Goal: Task Accomplishment & Management: Manage account settings

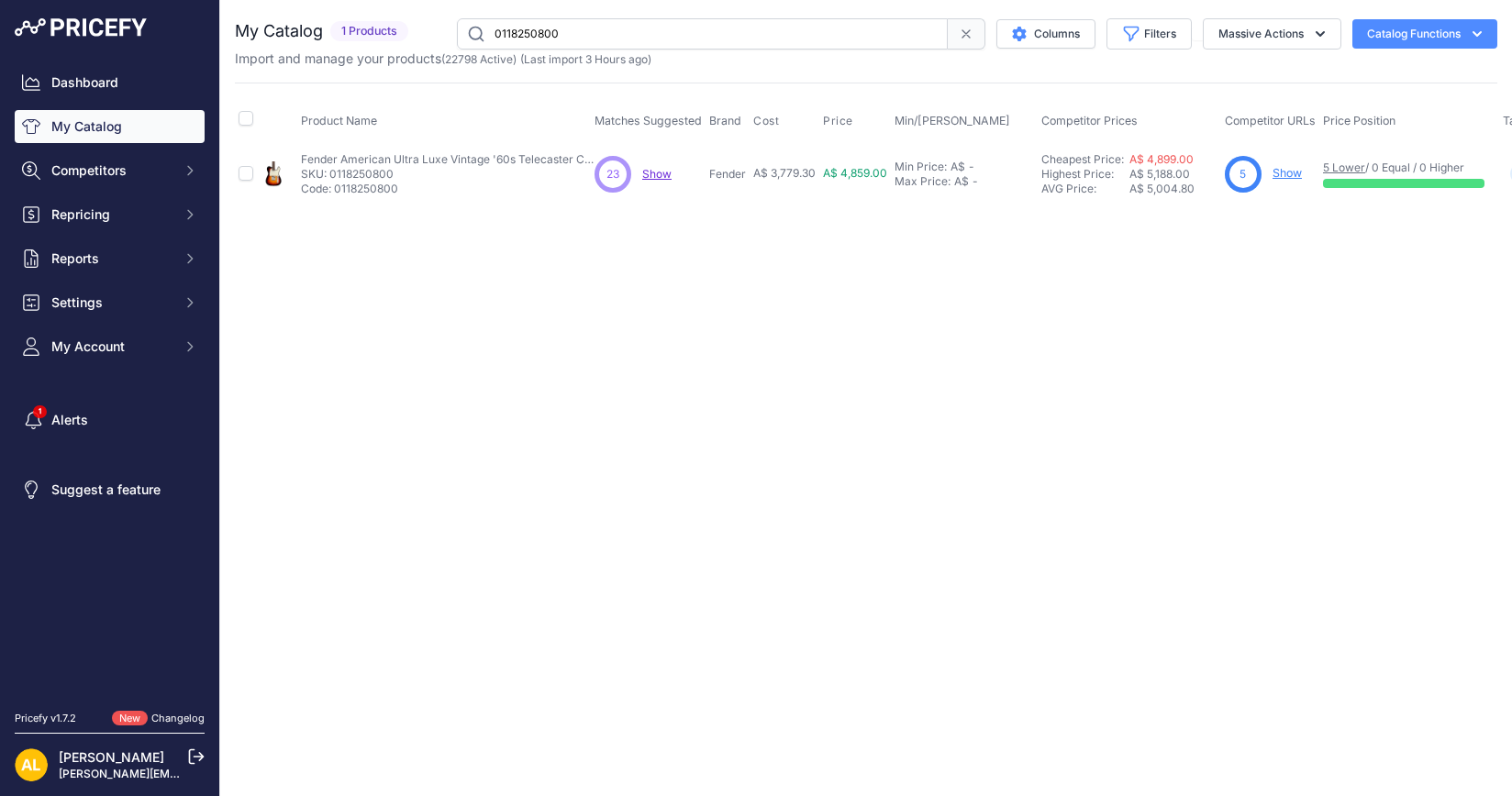
click at [686, 34] on input "0118250800" at bounding box center [702, 34] width 491 height 31
paste input "https://www.belfieldmusic.com.au/products/aguilar-grape-phaser-bass-phase-effec…"
paste input "AG-GPH"
type input "AG-GPH"
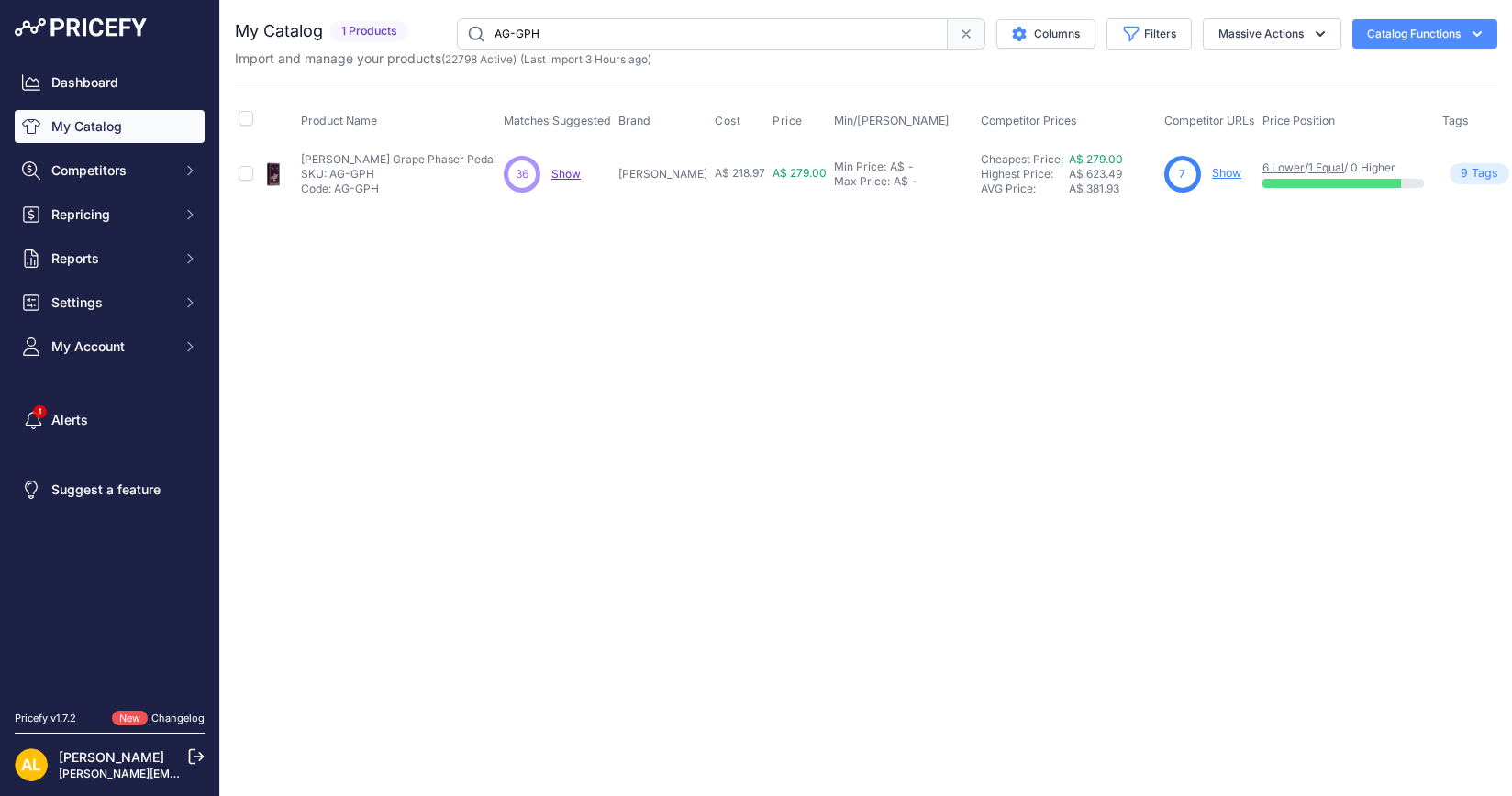
click at [1213, 172] on link "Show" at bounding box center [1227, 173] width 29 height 14
click at [688, 25] on input "AG-GPH" at bounding box center [702, 34] width 491 height 31
paste input "25"
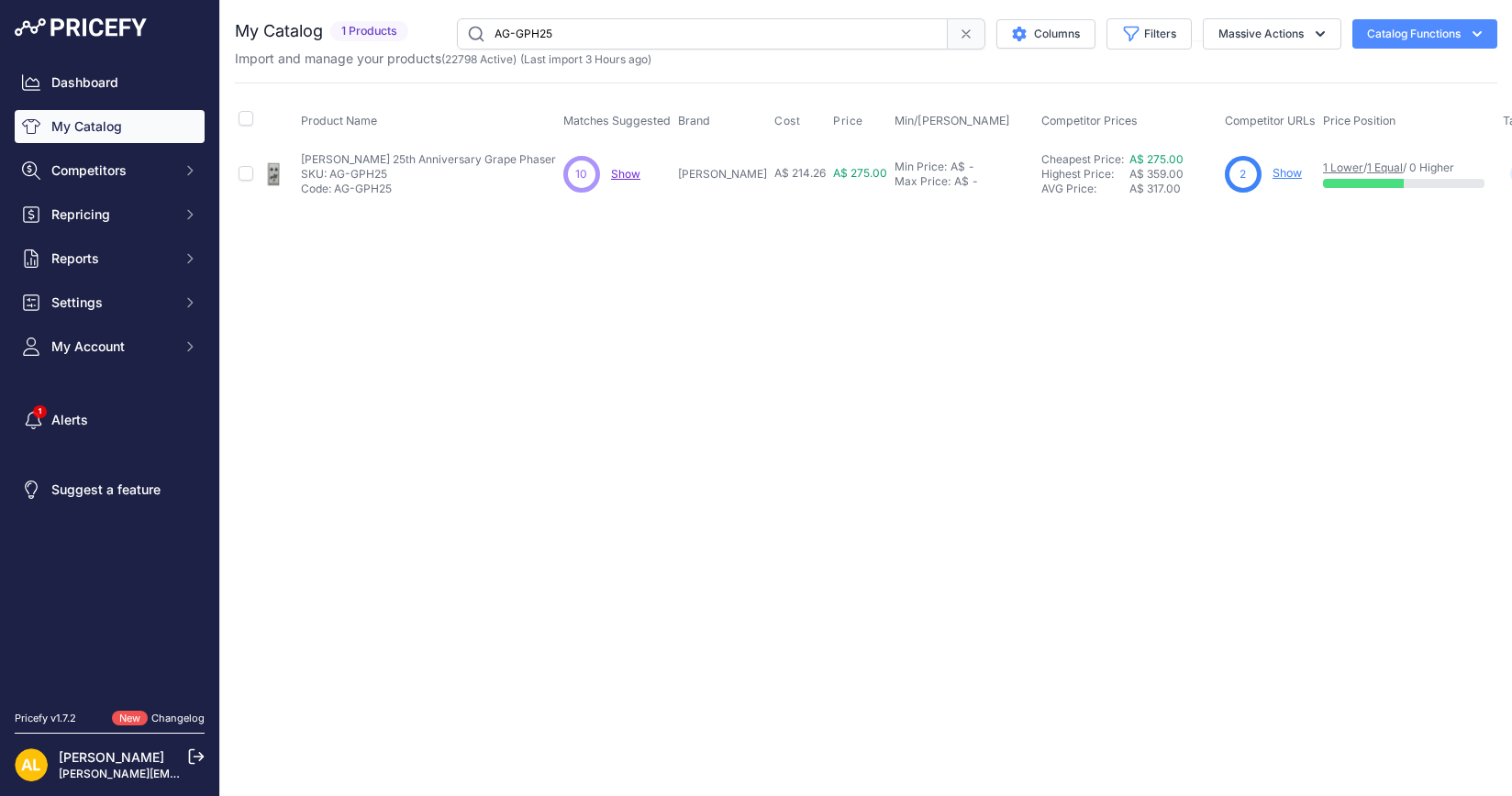
click at [597, 41] on input "AG-GPH25" at bounding box center [702, 34] width 491 height 31
paste input "INST10SS"
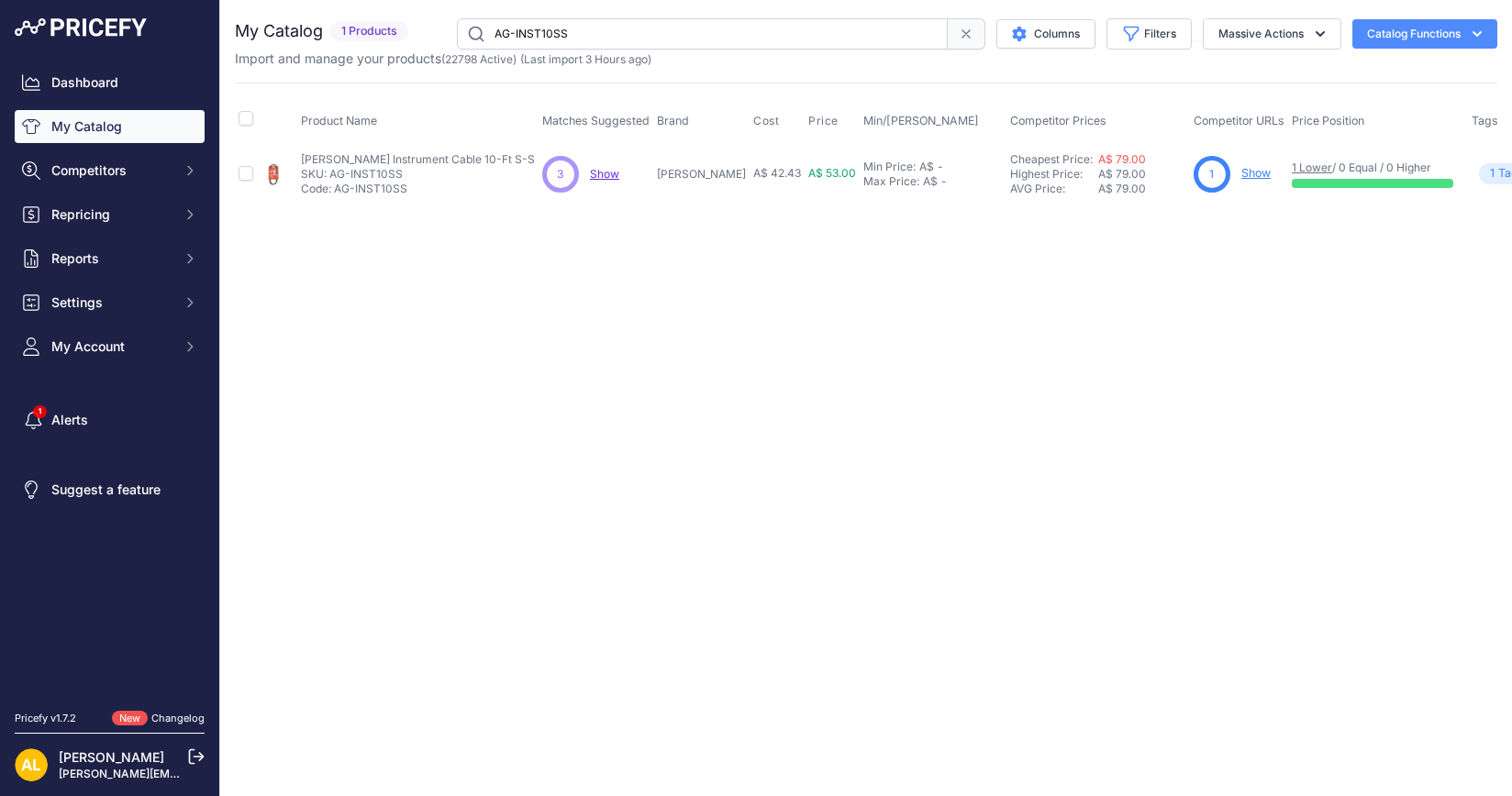
click at [601, 36] on input "AG-INST10SS" at bounding box center [702, 34] width 491 height 31
paste input "20R"
click at [616, 24] on input "AG-INST20RS" at bounding box center [702, 34] width 491 height 31
paste input "https://www.belfieldmusic.com.au/products/aguilar-ag-inst20ss-instrument-cable-…"
click at [628, 38] on input "AG-INST20SS" at bounding box center [702, 34] width 491 height 31
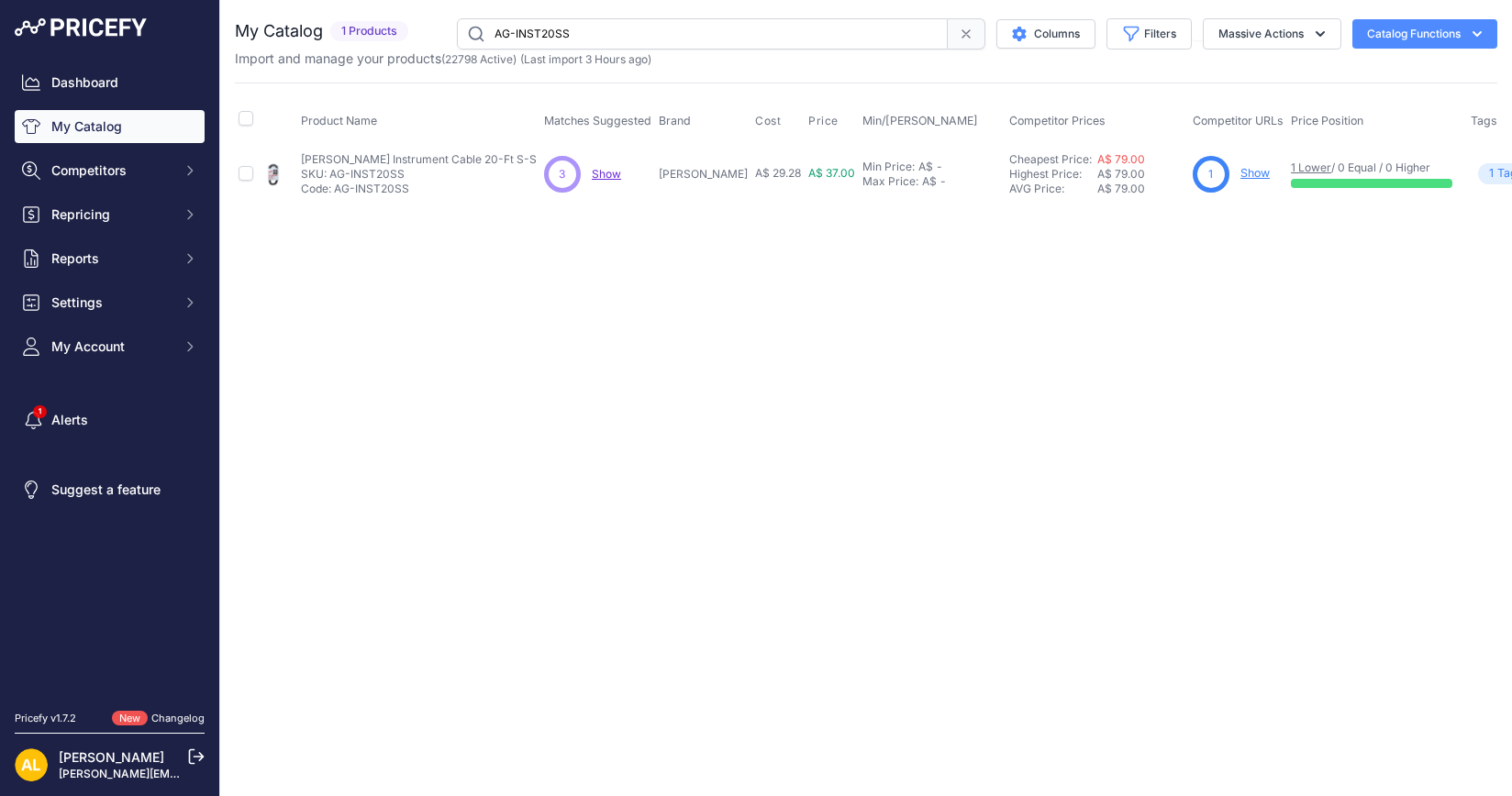
paste input "SPK3"
type input "AG-SPK3"
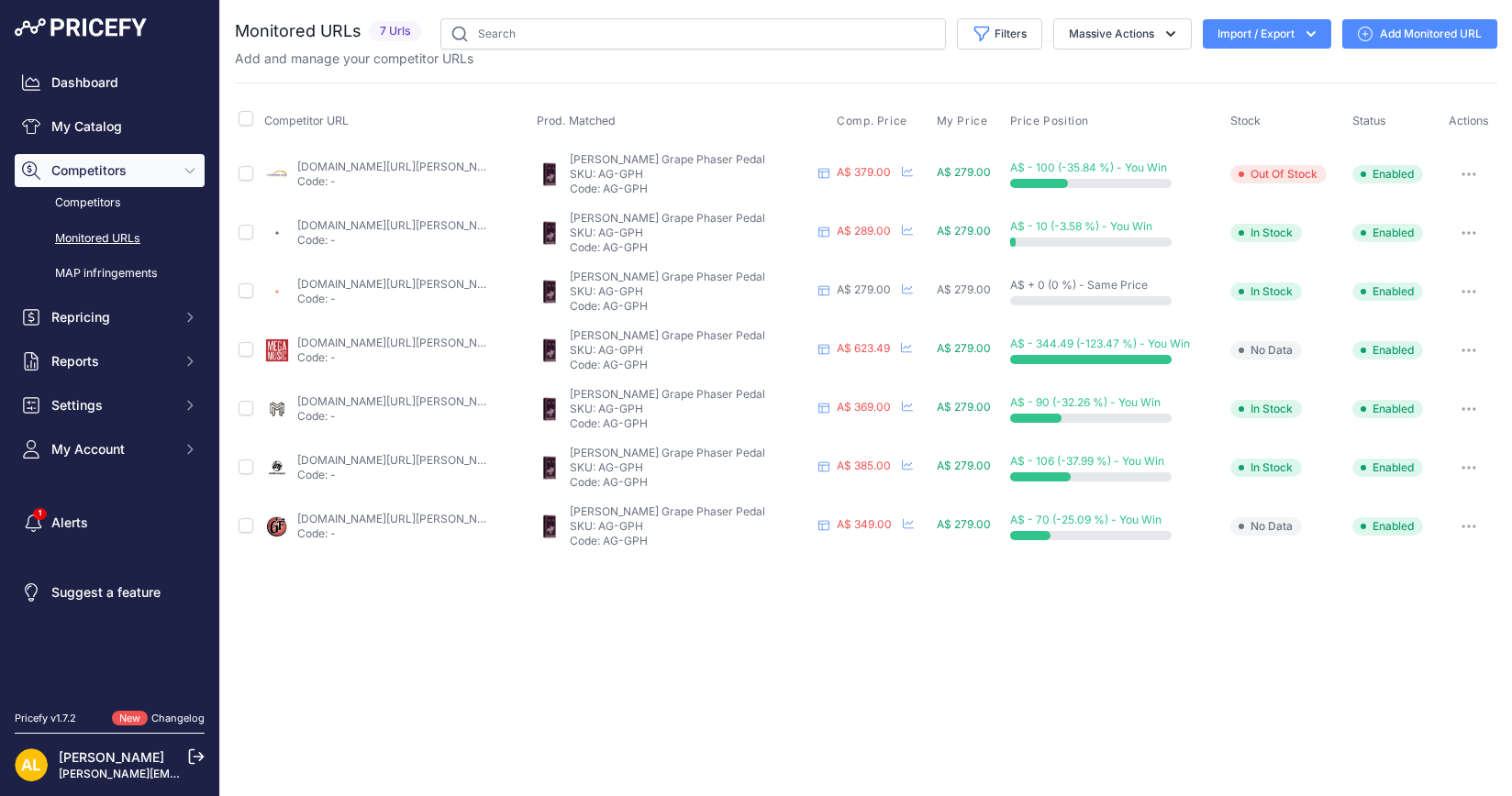
click at [237, 528] on td at bounding box center [247, 526] width 25 height 59
click at [246, 528] on input "checkbox" at bounding box center [246, 526] width 15 height 15
checkbox input "true"
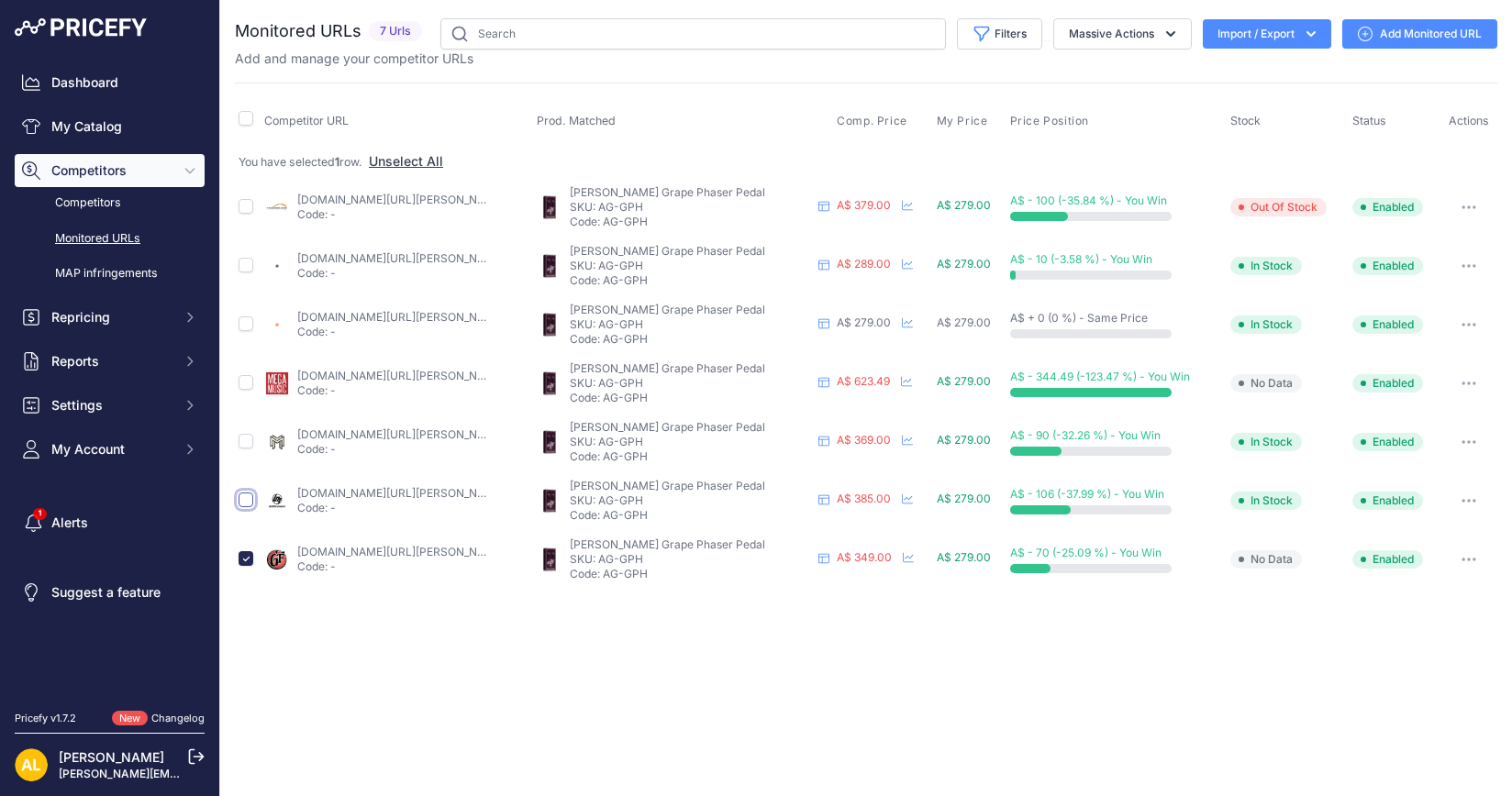
click at [245, 501] on input "checkbox" at bounding box center [246, 500] width 15 height 15
checkbox input "true"
click at [244, 379] on input "checkbox" at bounding box center [246, 383] width 15 height 15
checkbox input "true"
click at [243, 204] on input "checkbox" at bounding box center [246, 206] width 15 height 15
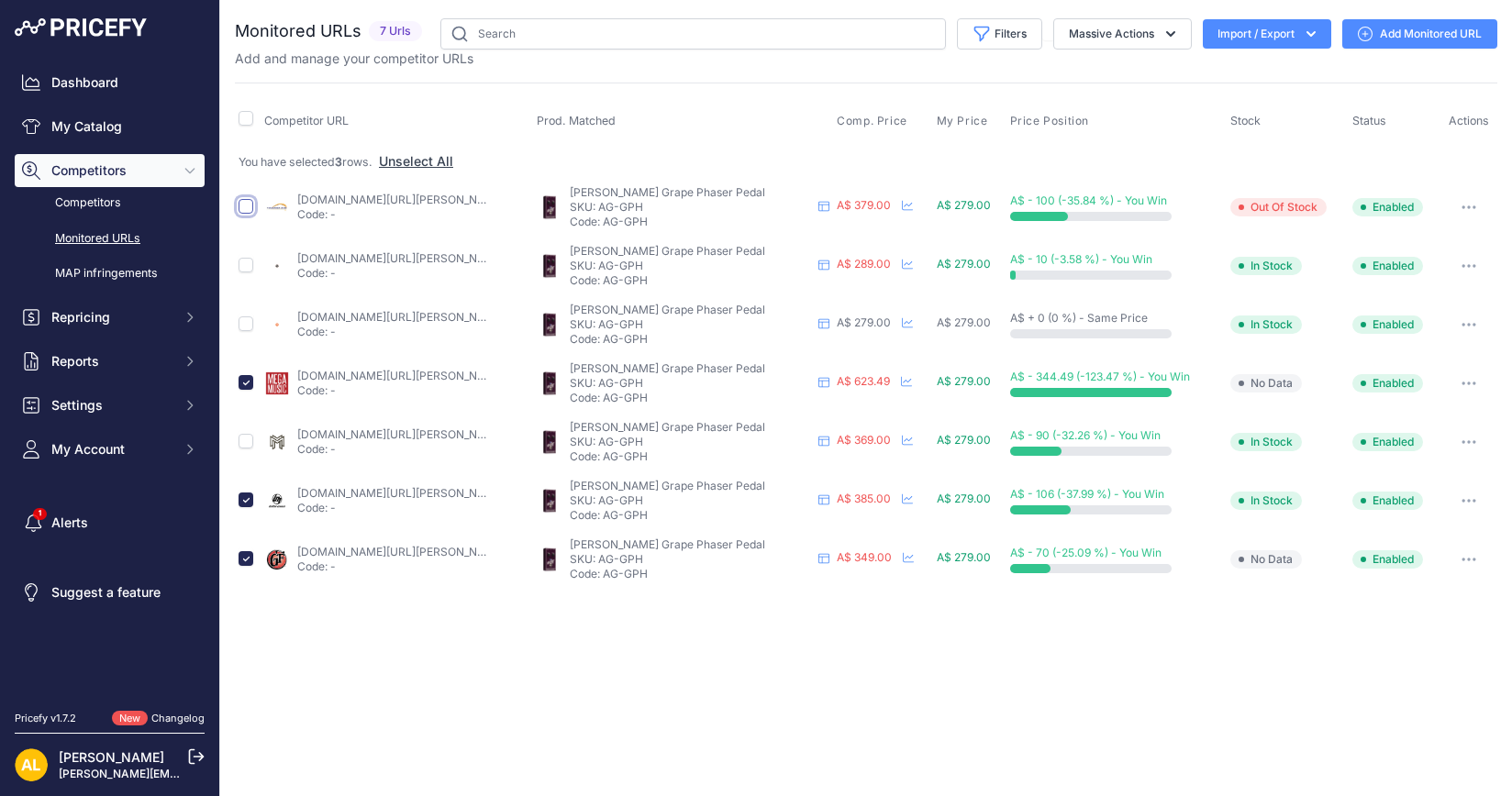
checkbox input "true"
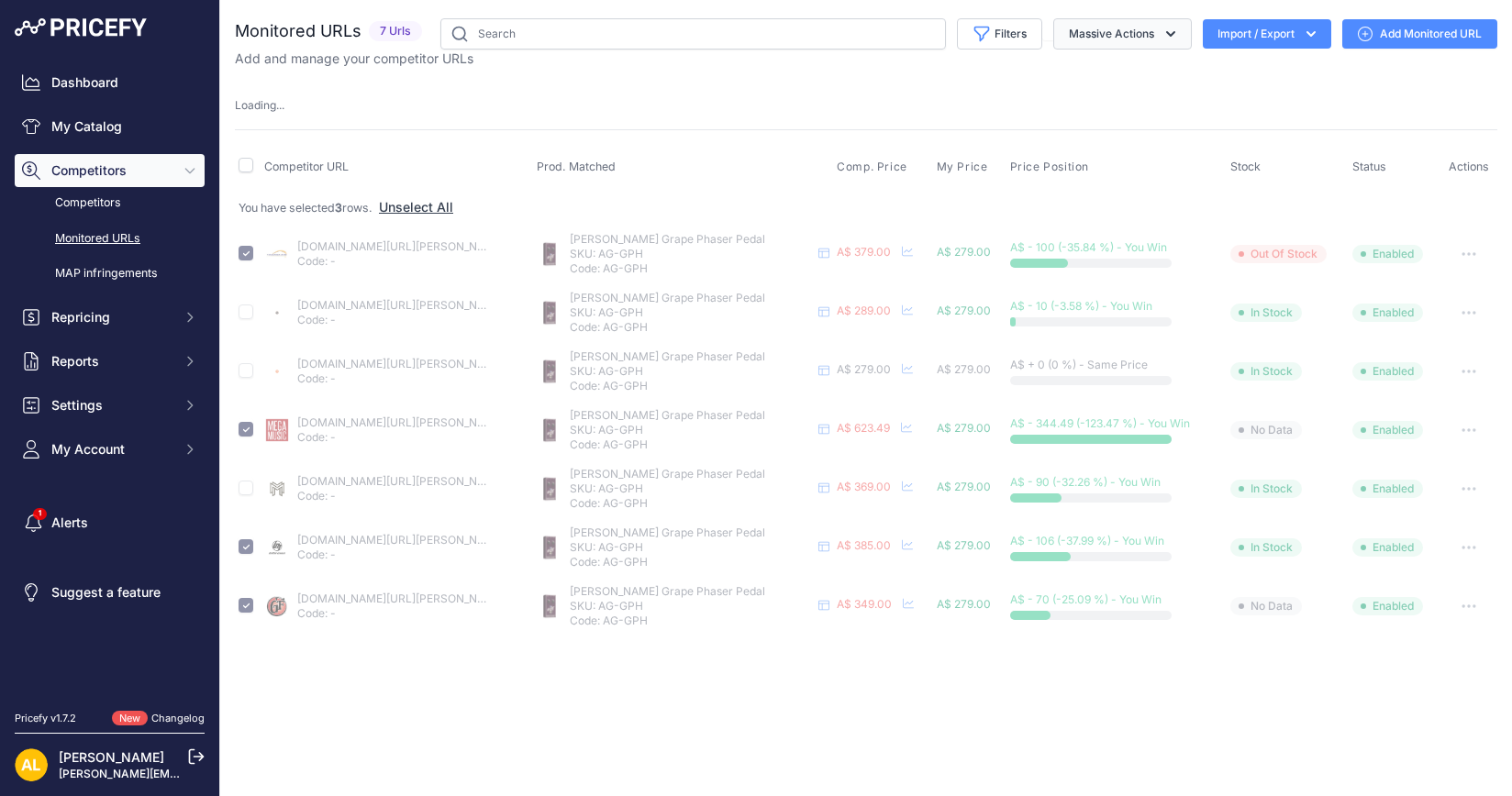
click at [1153, 33] on button "Massive Actions" at bounding box center [1123, 34] width 139 height 31
click at [1105, 133] on button "Delete" at bounding box center [1118, 143] width 147 height 33
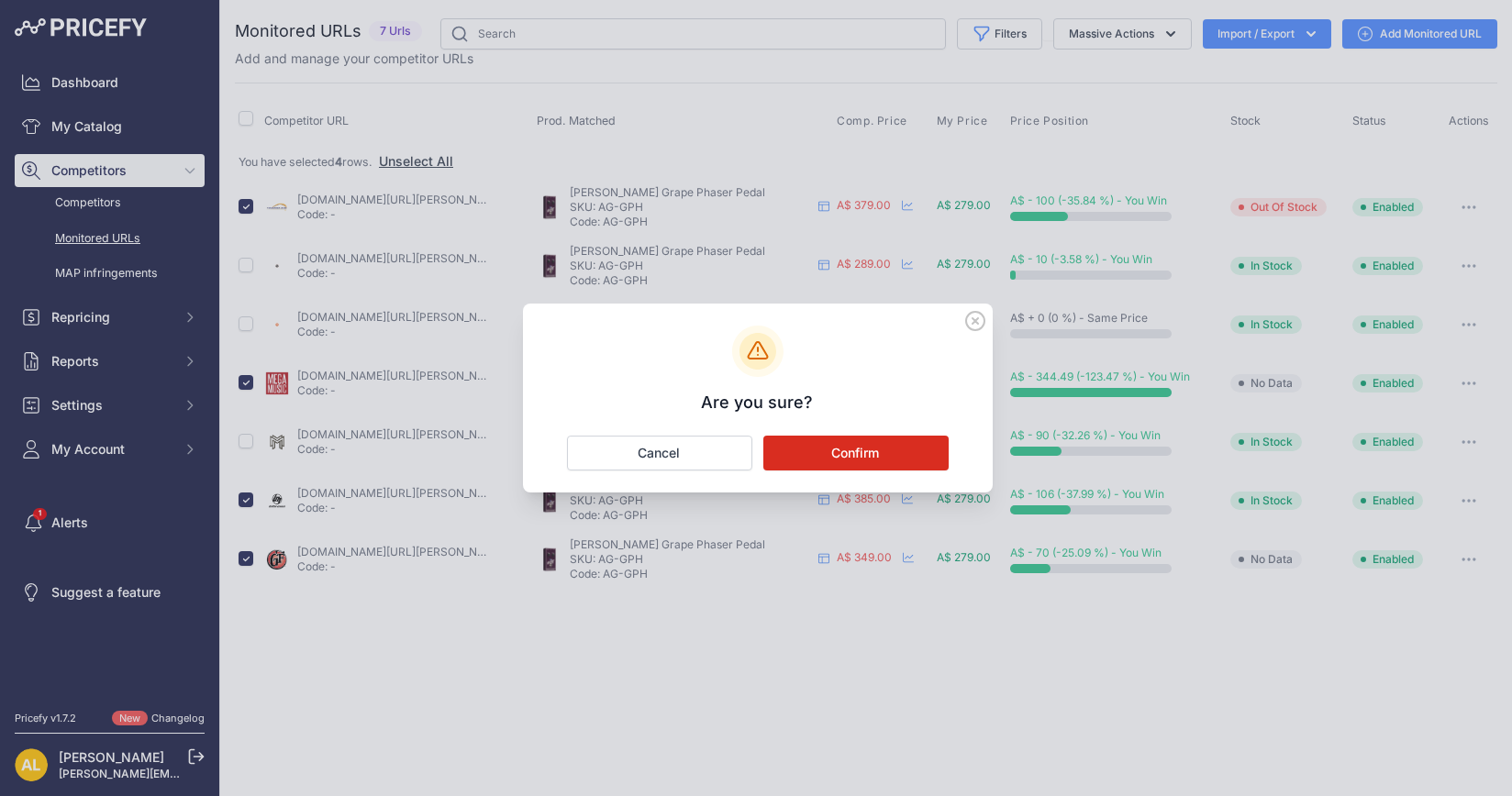
click at [869, 441] on button "Confirm" at bounding box center [856, 453] width 186 height 35
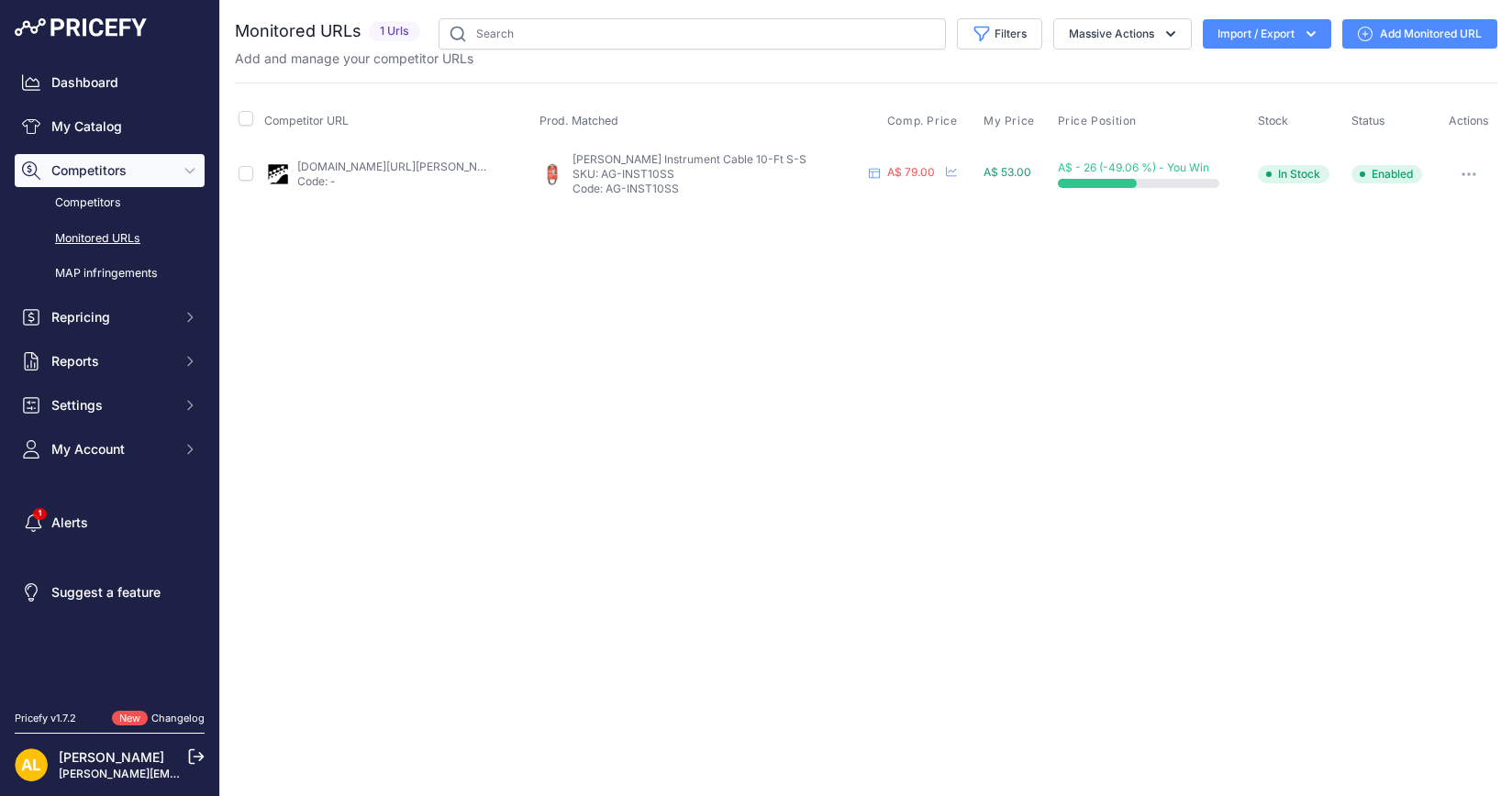
click at [1388, 42] on link "Add Monitored URL" at bounding box center [1419, 34] width 155 height 29
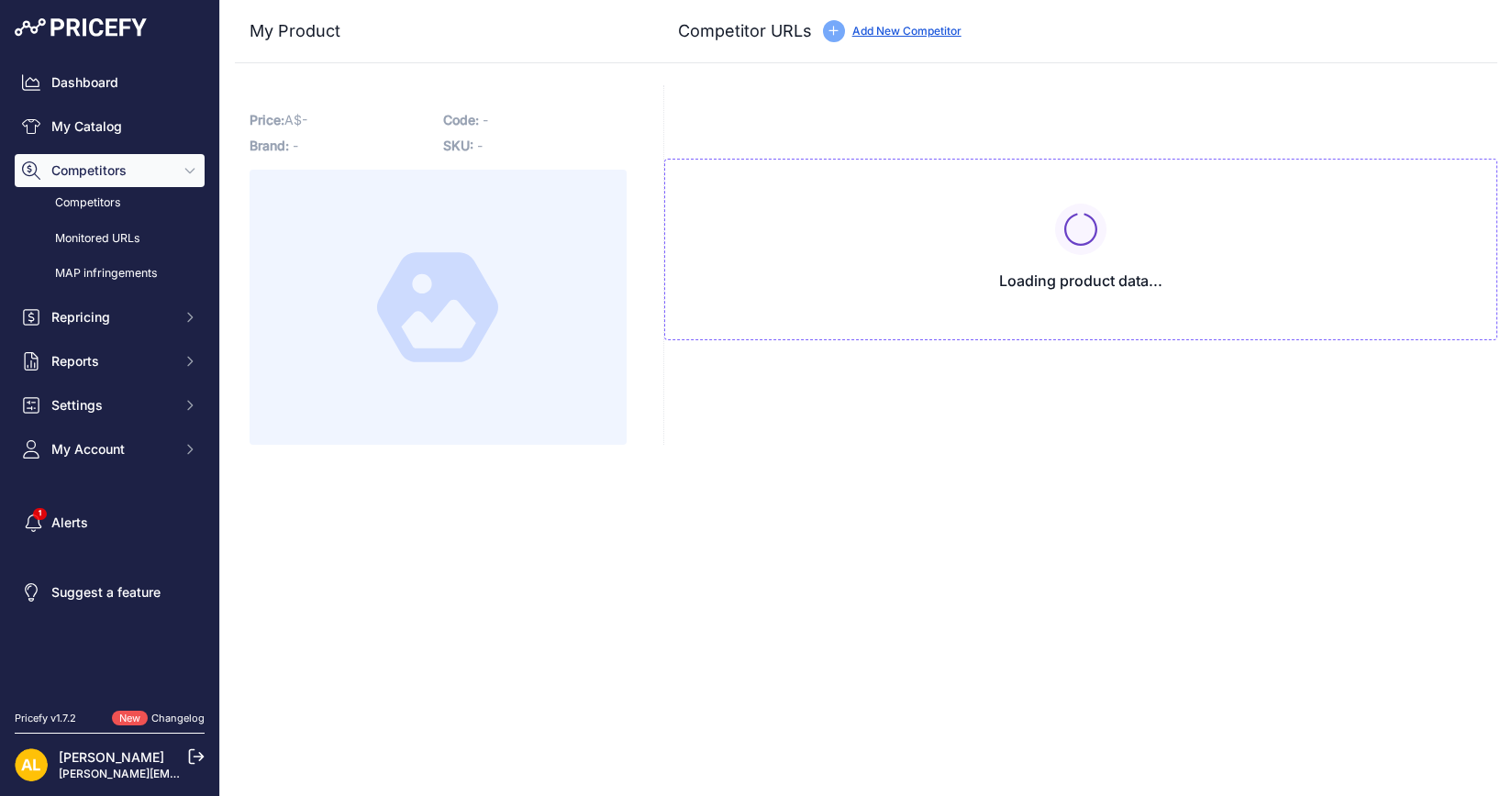
type input "[DOMAIN_NAME][URL][PERSON_NAME]"
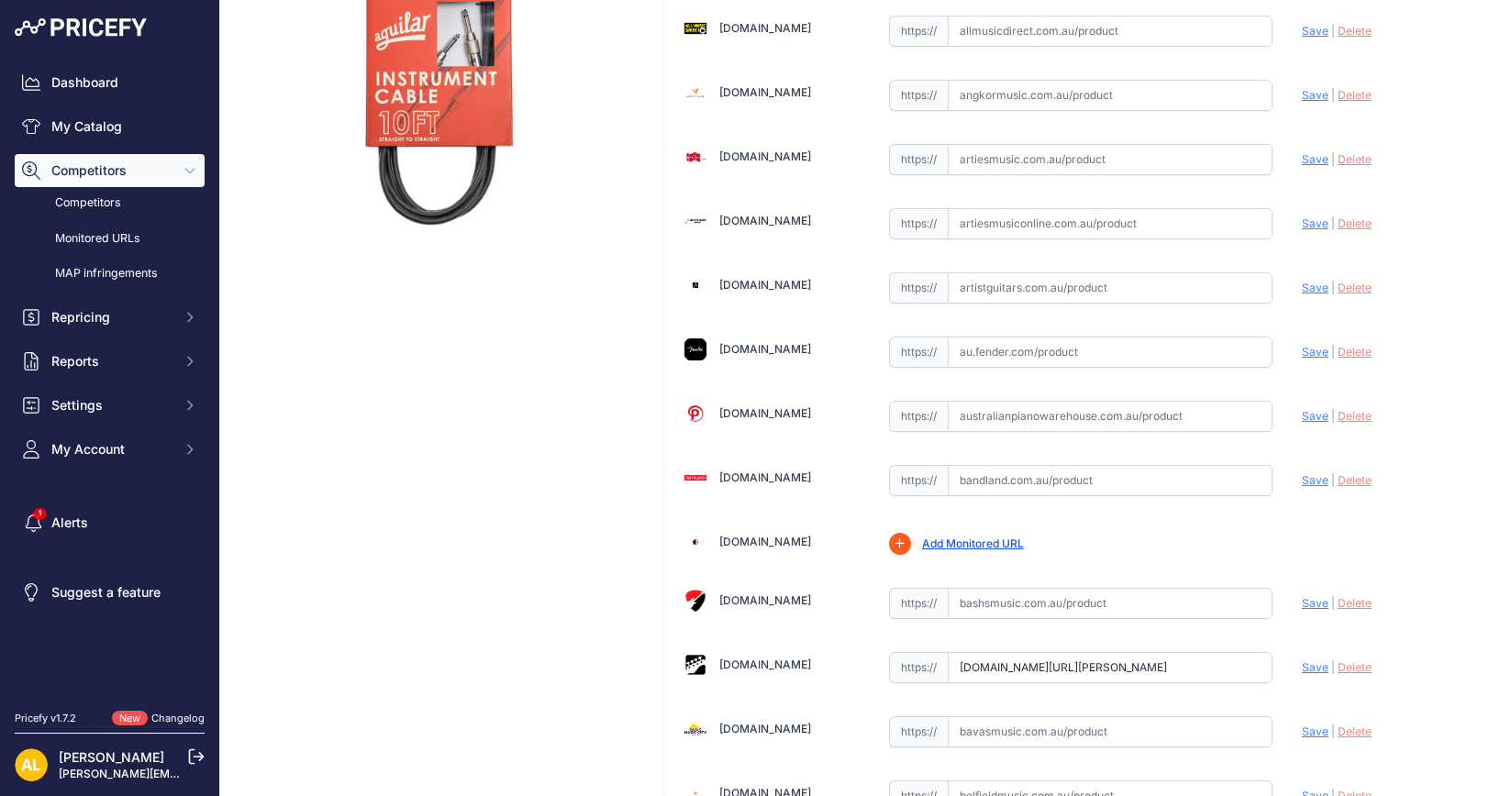
scroll to position [573, 0]
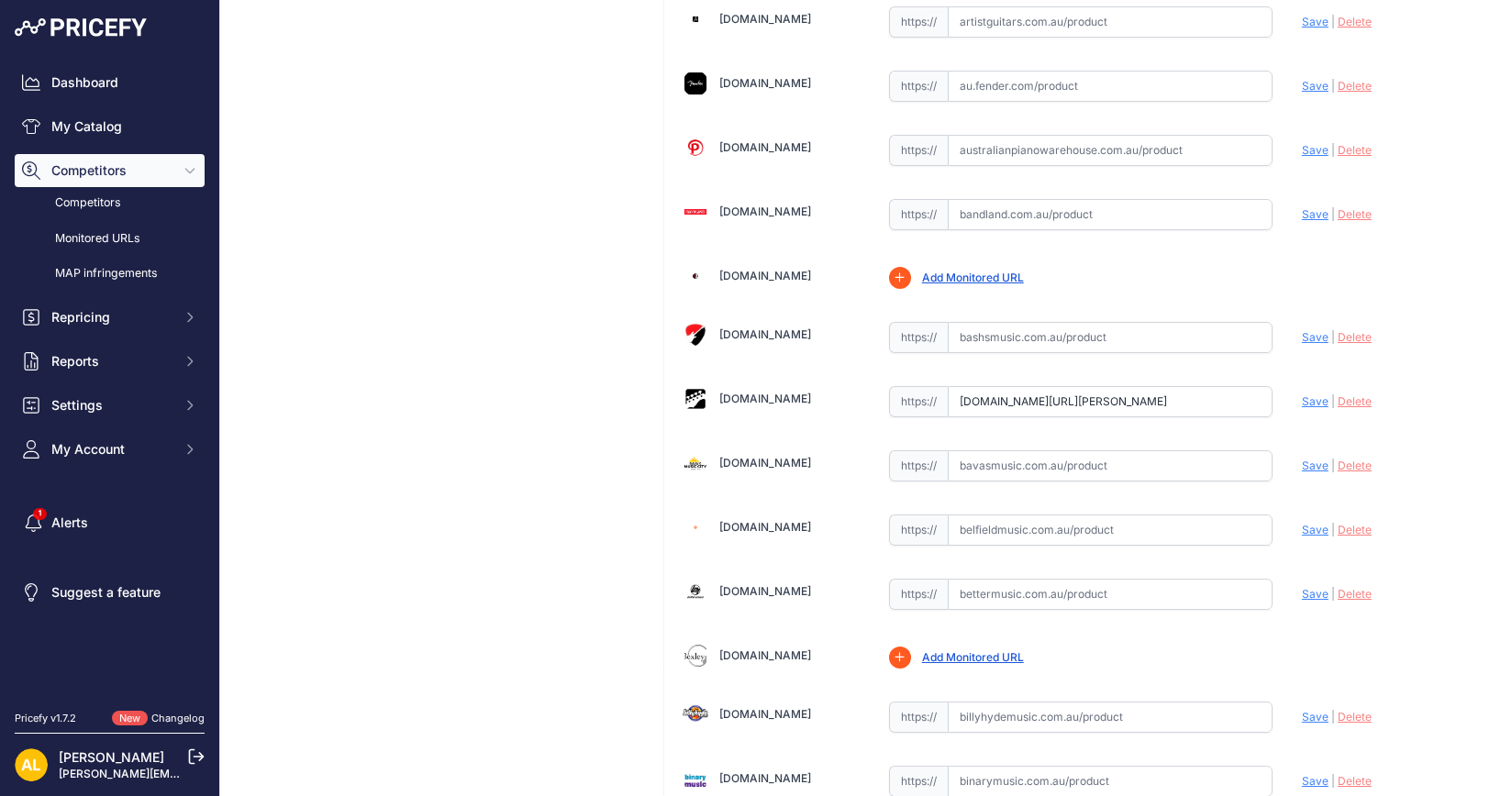
click at [1042, 515] on input "text" at bounding box center [1111, 530] width 325 height 31
paste input "https://www.belfieldmusic.com.au/products/rapco-horizon-ps-3-instrument-cable-3…"
click at [1302, 523] on span "Save" at bounding box center [1315, 530] width 26 height 14
type input "https://www.belfieldmusic.com.au/products/rapco-horizon-ps-3-instrument-cable-3…"
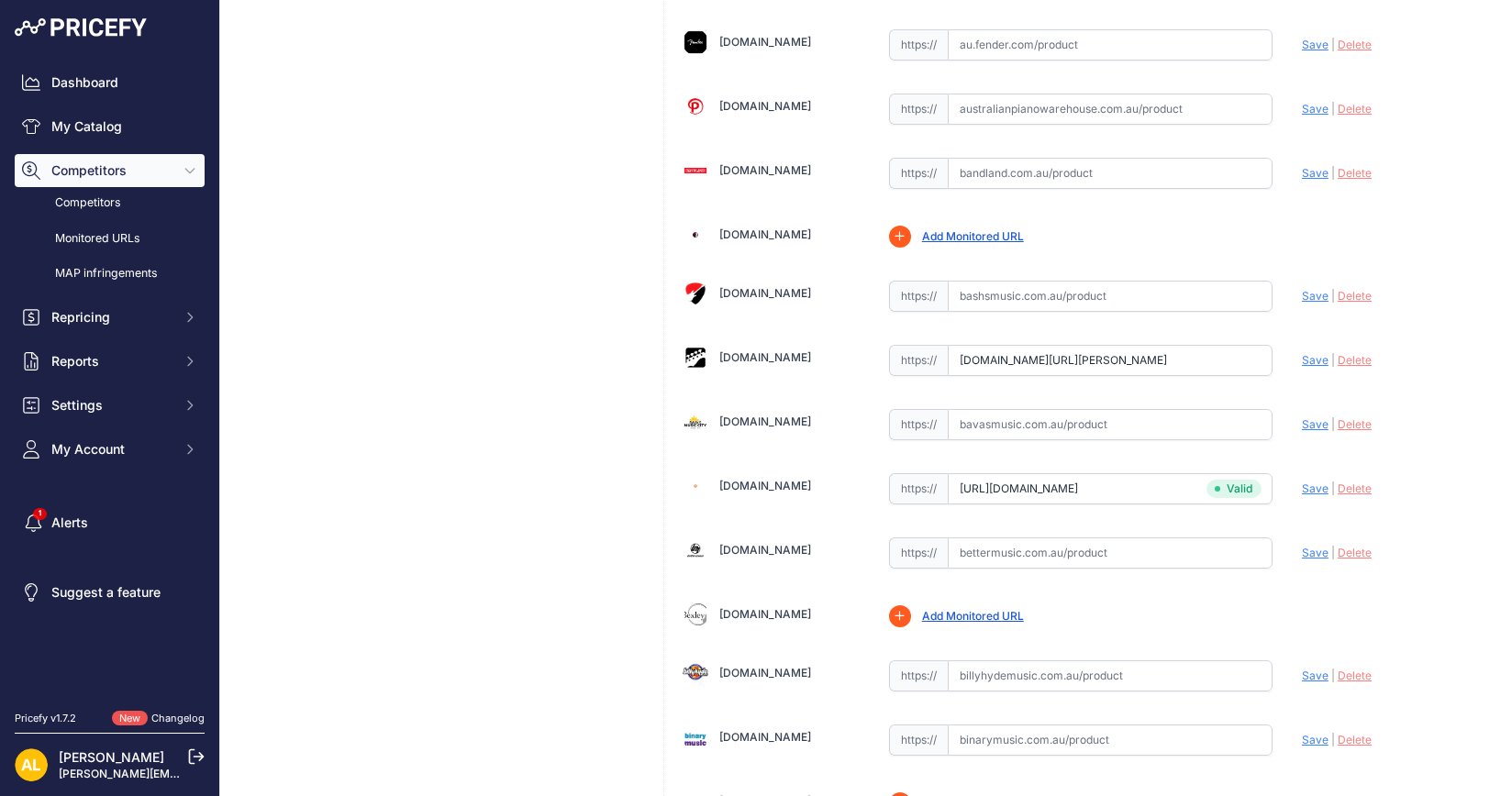
scroll to position [573, 0]
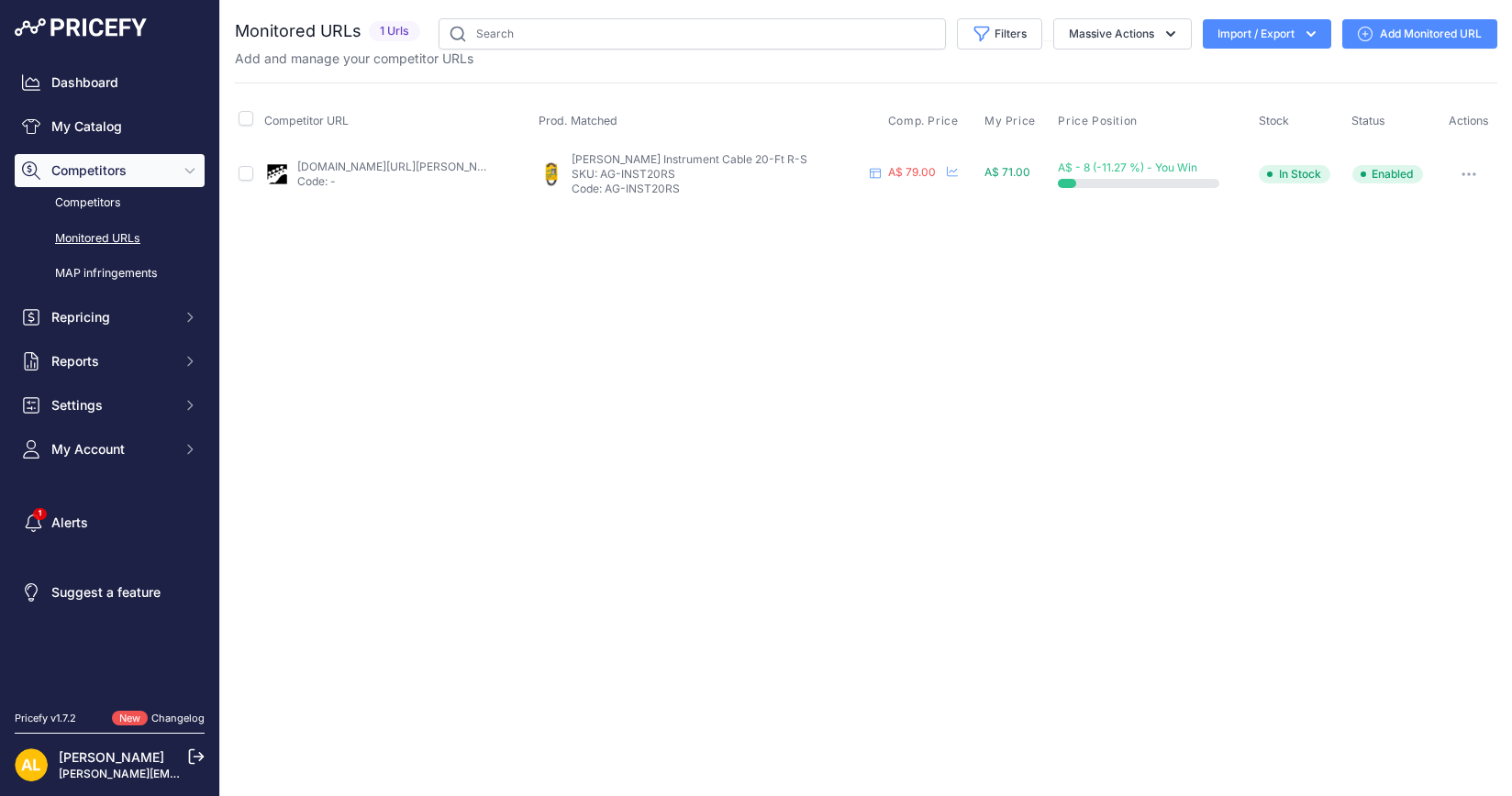
click at [1448, 33] on link "Add Monitored URL" at bounding box center [1419, 34] width 155 height 29
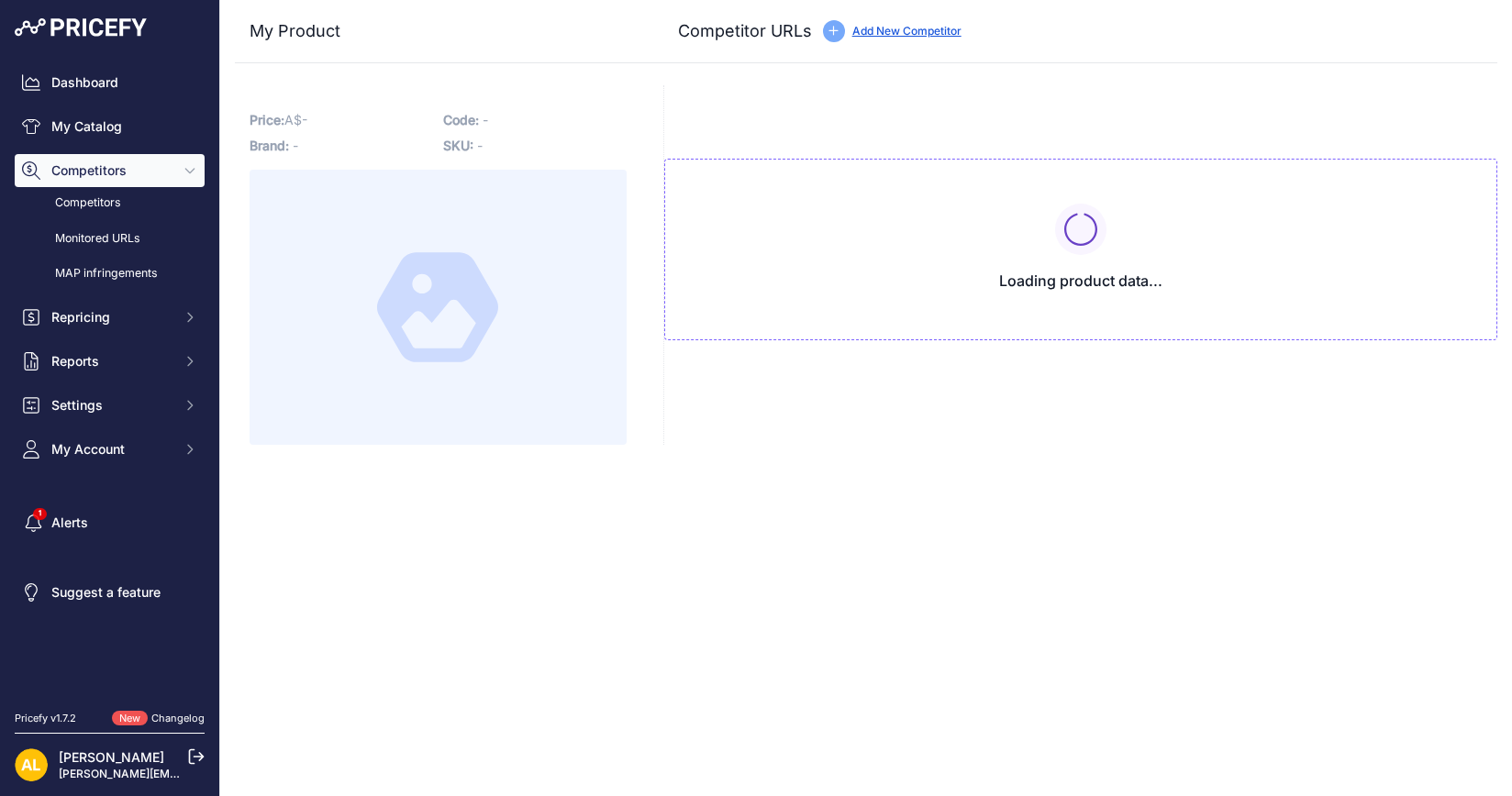
type input "[DOMAIN_NAME][URL][PERSON_NAME]"
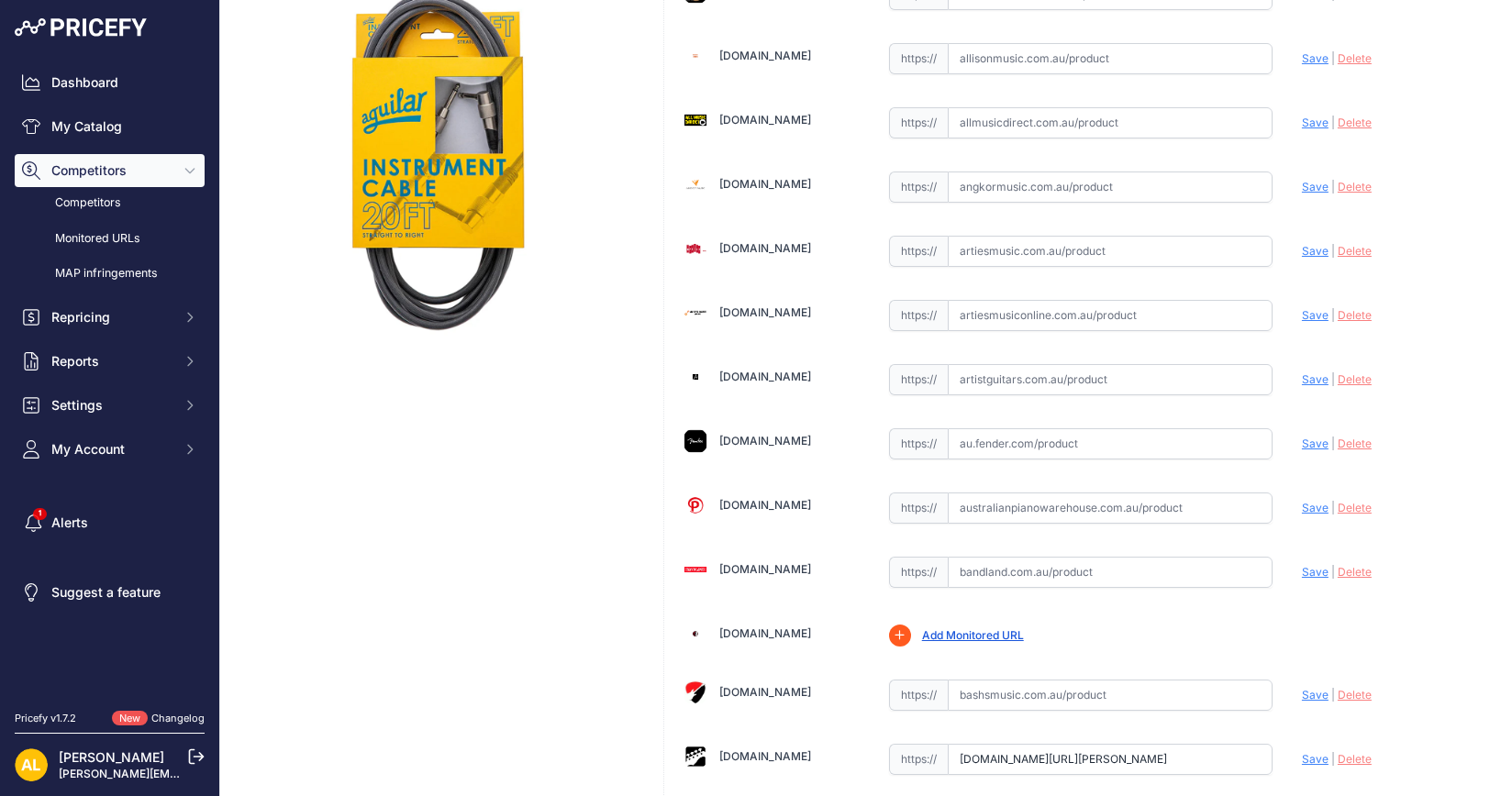
scroll to position [688, 0]
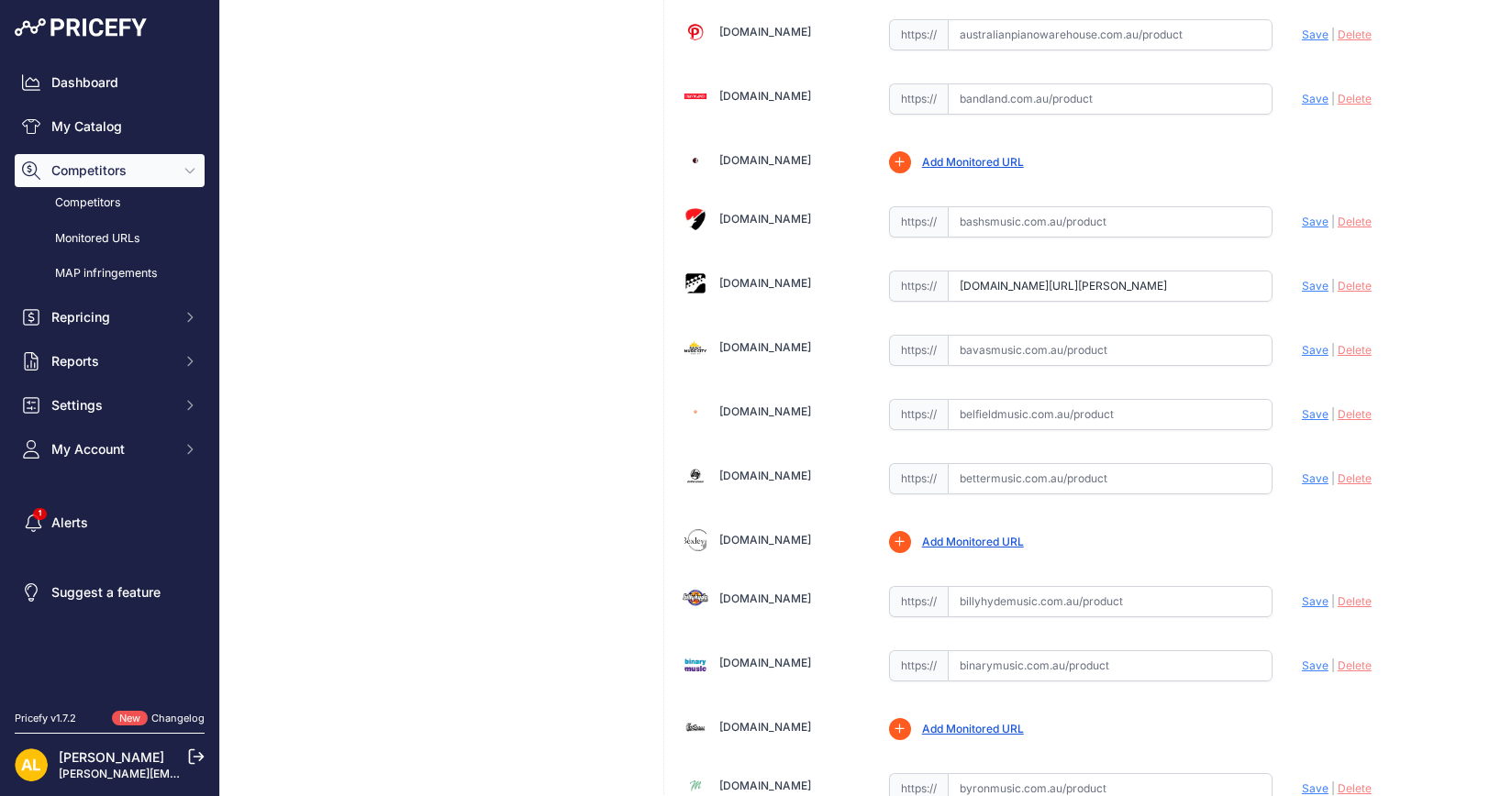
click at [1057, 404] on input "text" at bounding box center [1111, 414] width 325 height 31
paste input "https://www.belfieldmusic.com.au/products/aguilar-ag-inst20rs-instrument-cable-…"
click at [1302, 408] on span "Save" at bounding box center [1315, 413] width 26 height 14
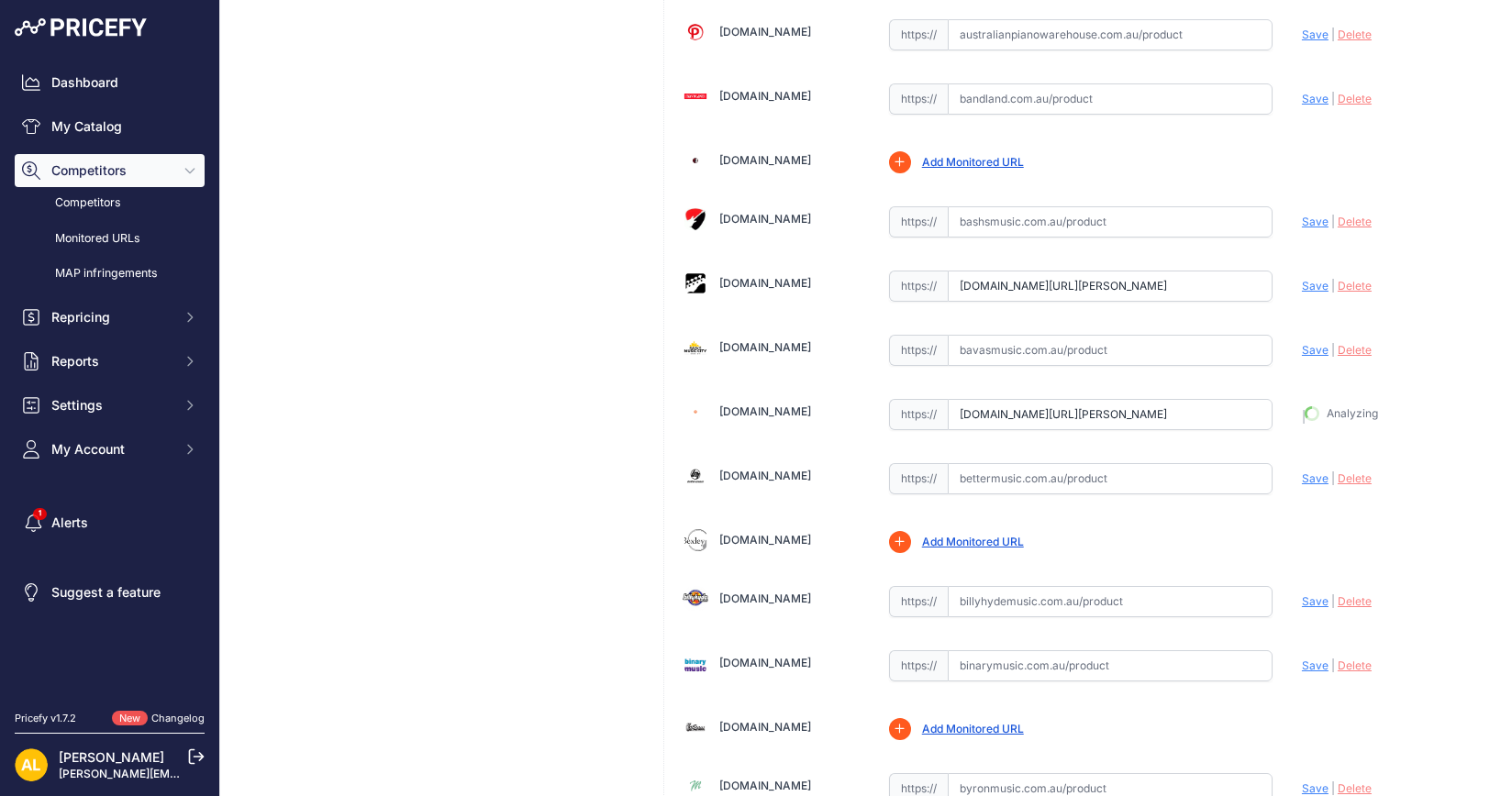
type input "https://www.belfieldmusic.com.au/products/aguilar-ag-inst20rs-instrument-cable-…"
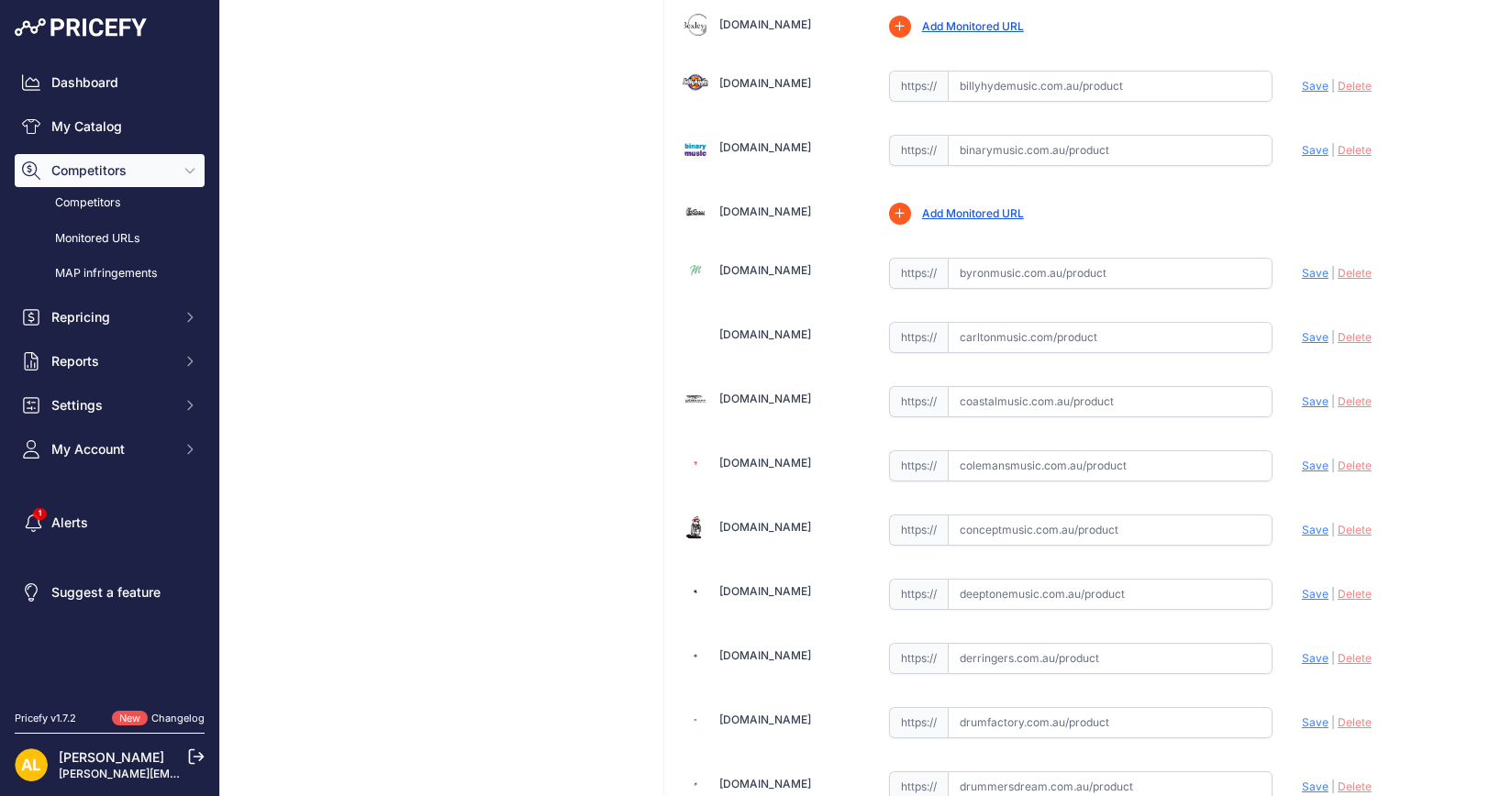
scroll to position [1376, 0]
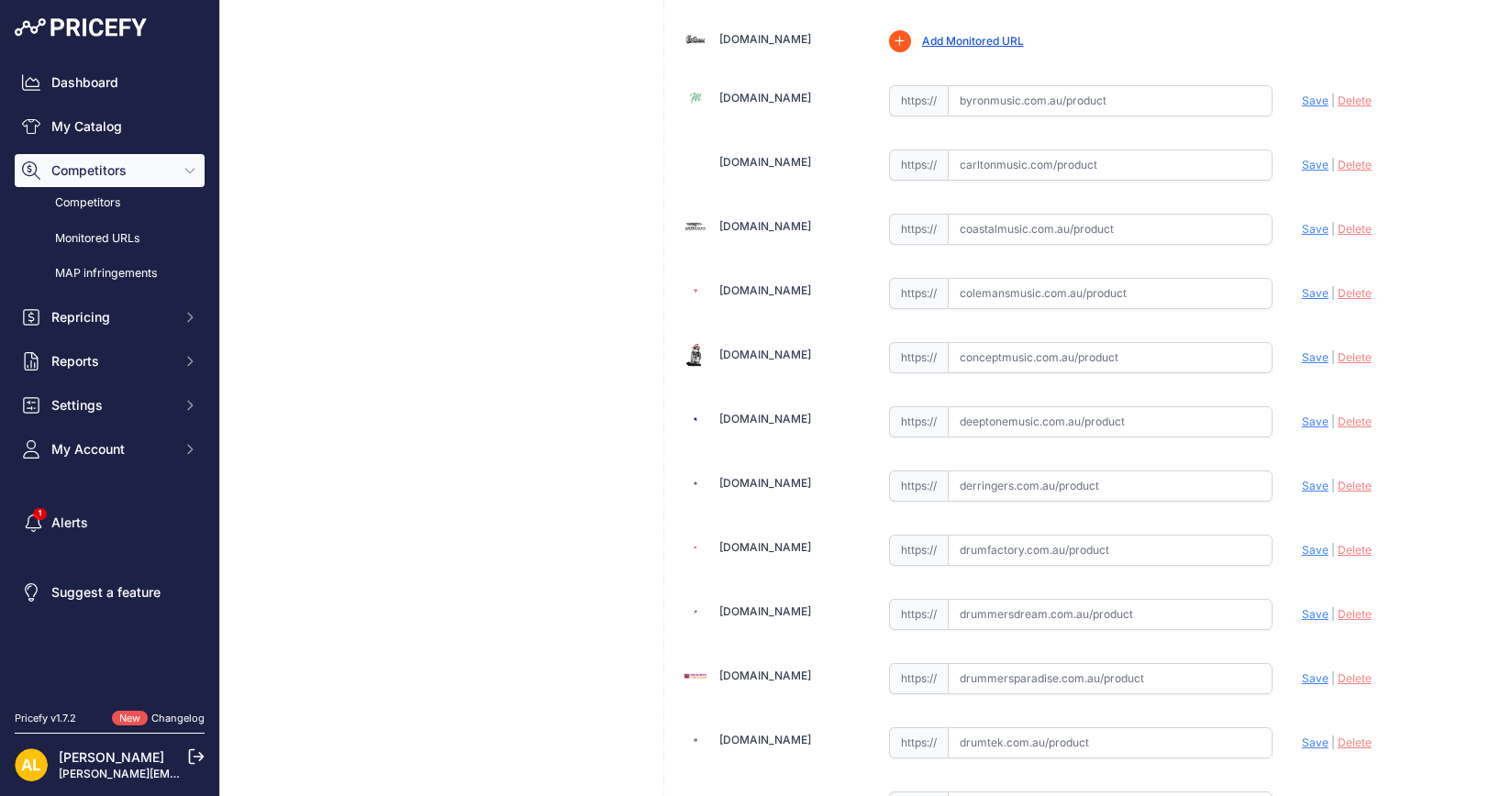
click at [975, 471] on input "text" at bounding box center [1111, 486] width 325 height 31
paste input "https://www.derringers.com.au/products/aguilar-instrument-cable-20ft-right-angl…"
click at [1302, 479] on span "Save" at bounding box center [1315, 486] width 26 height 14
type input "[URL][DOMAIN_NAME][PERSON_NAME]"
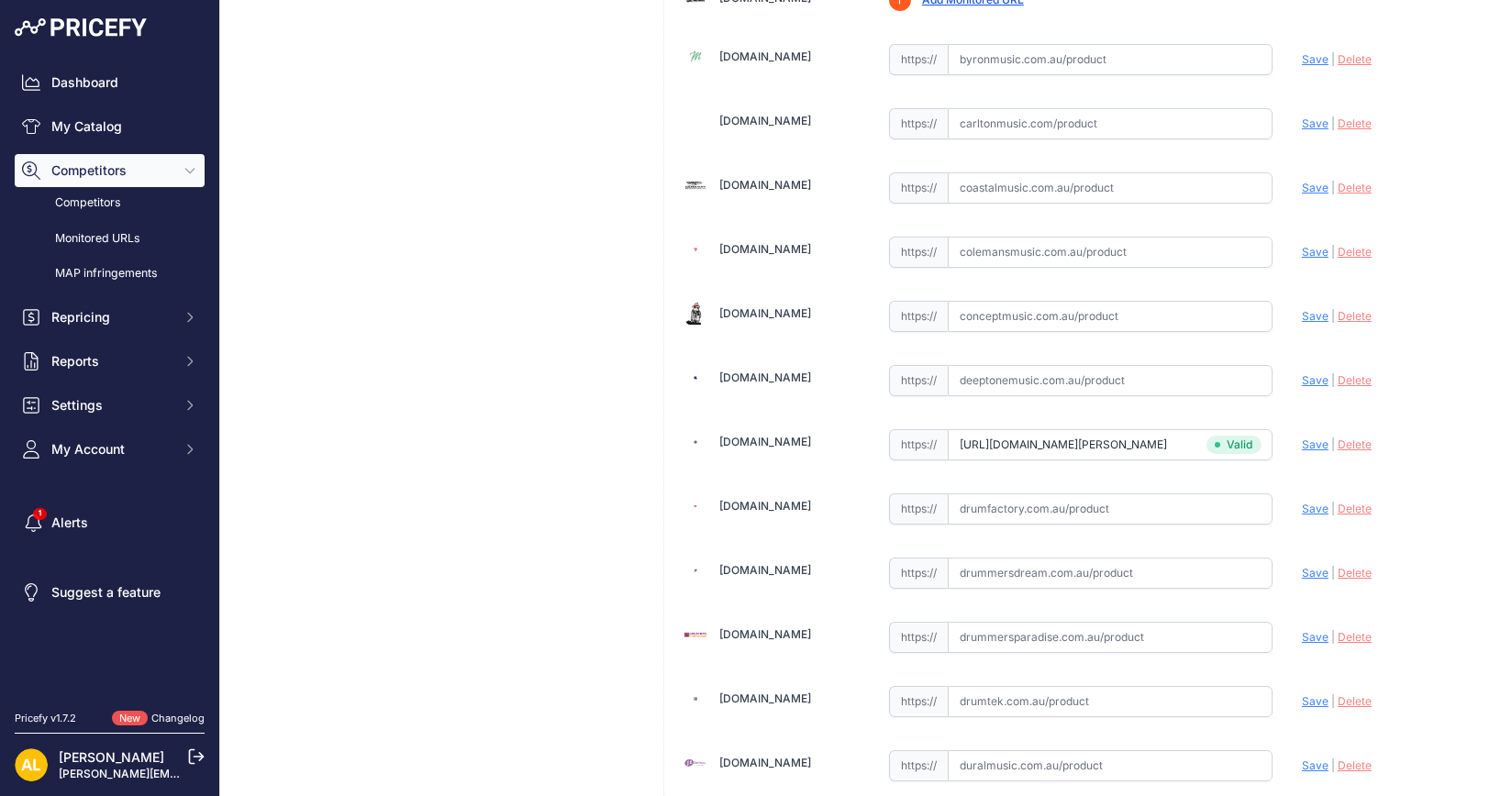
scroll to position [1376, 0]
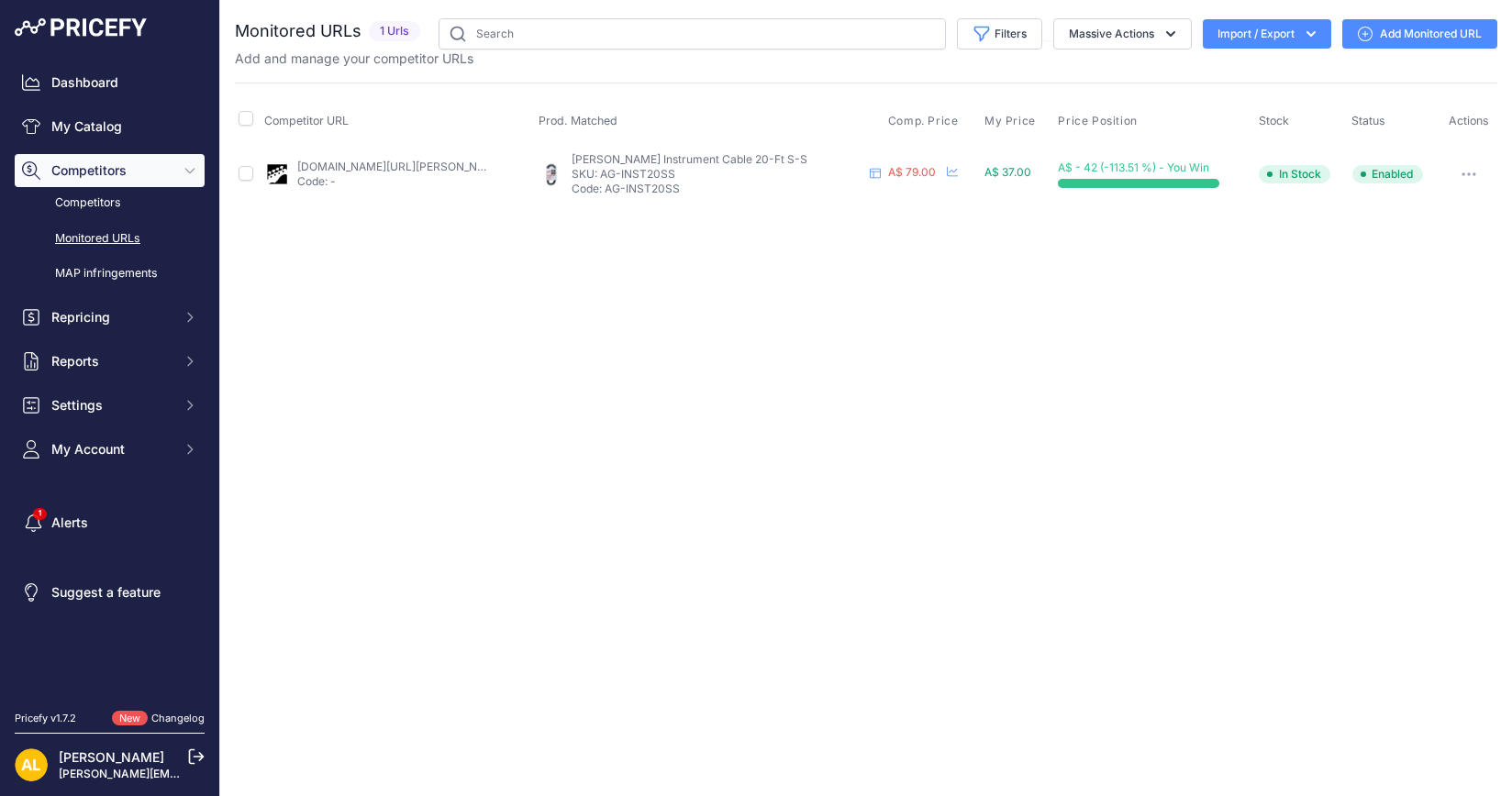
click at [1390, 36] on link "Add Monitored URL" at bounding box center [1419, 34] width 155 height 29
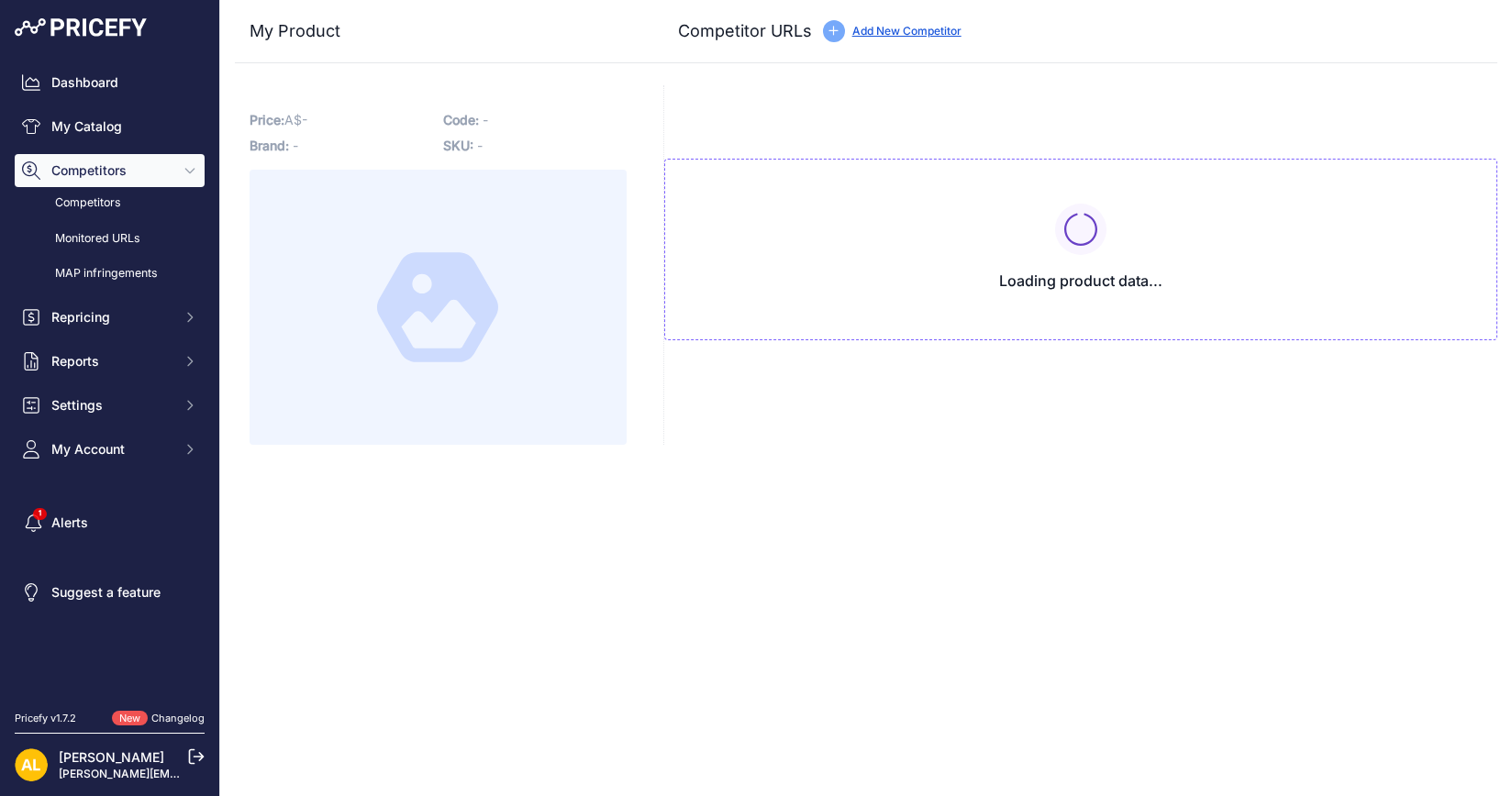
type input "[DOMAIN_NAME][URL][PERSON_NAME]"
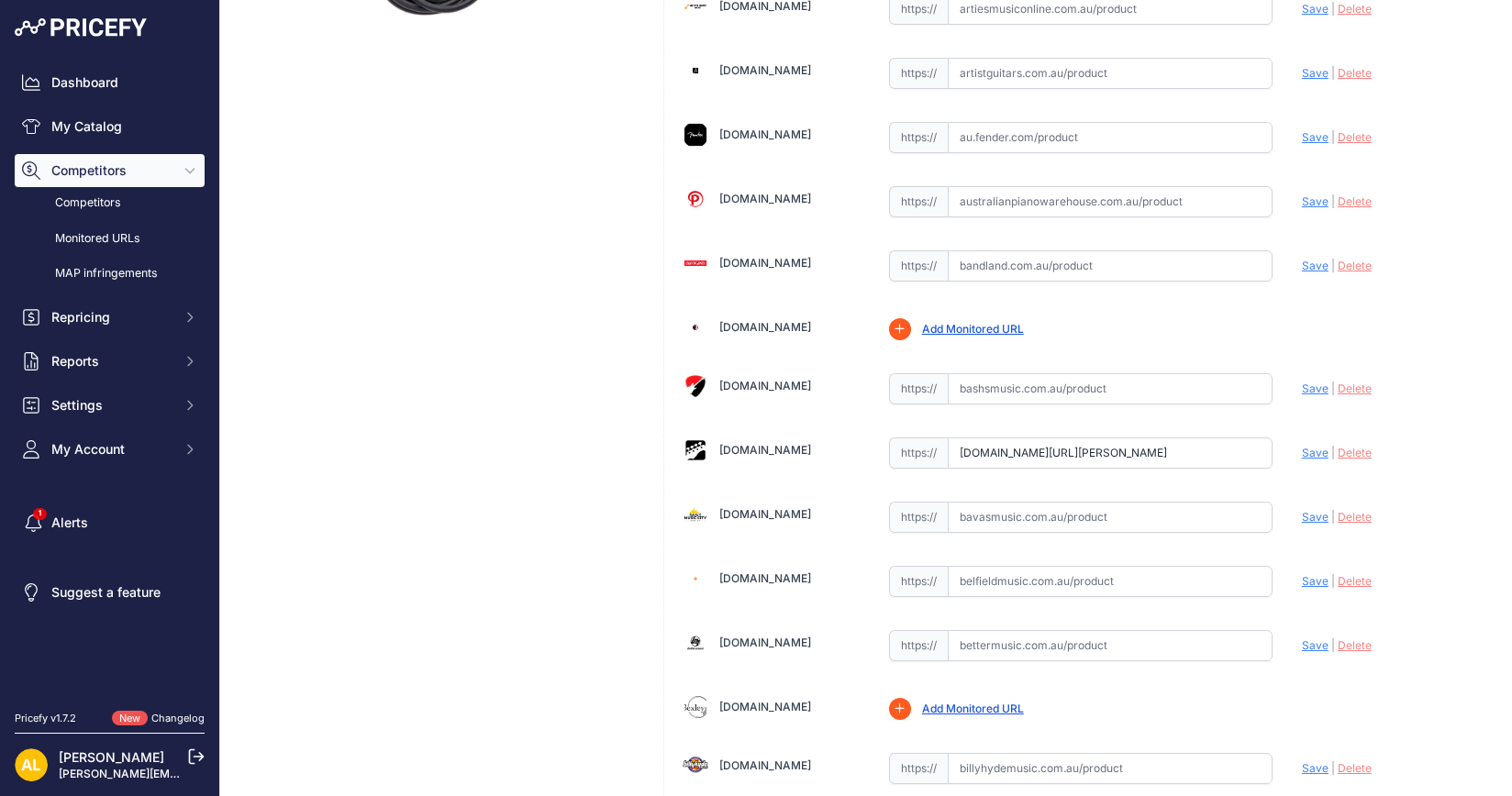
scroll to position [573, 0]
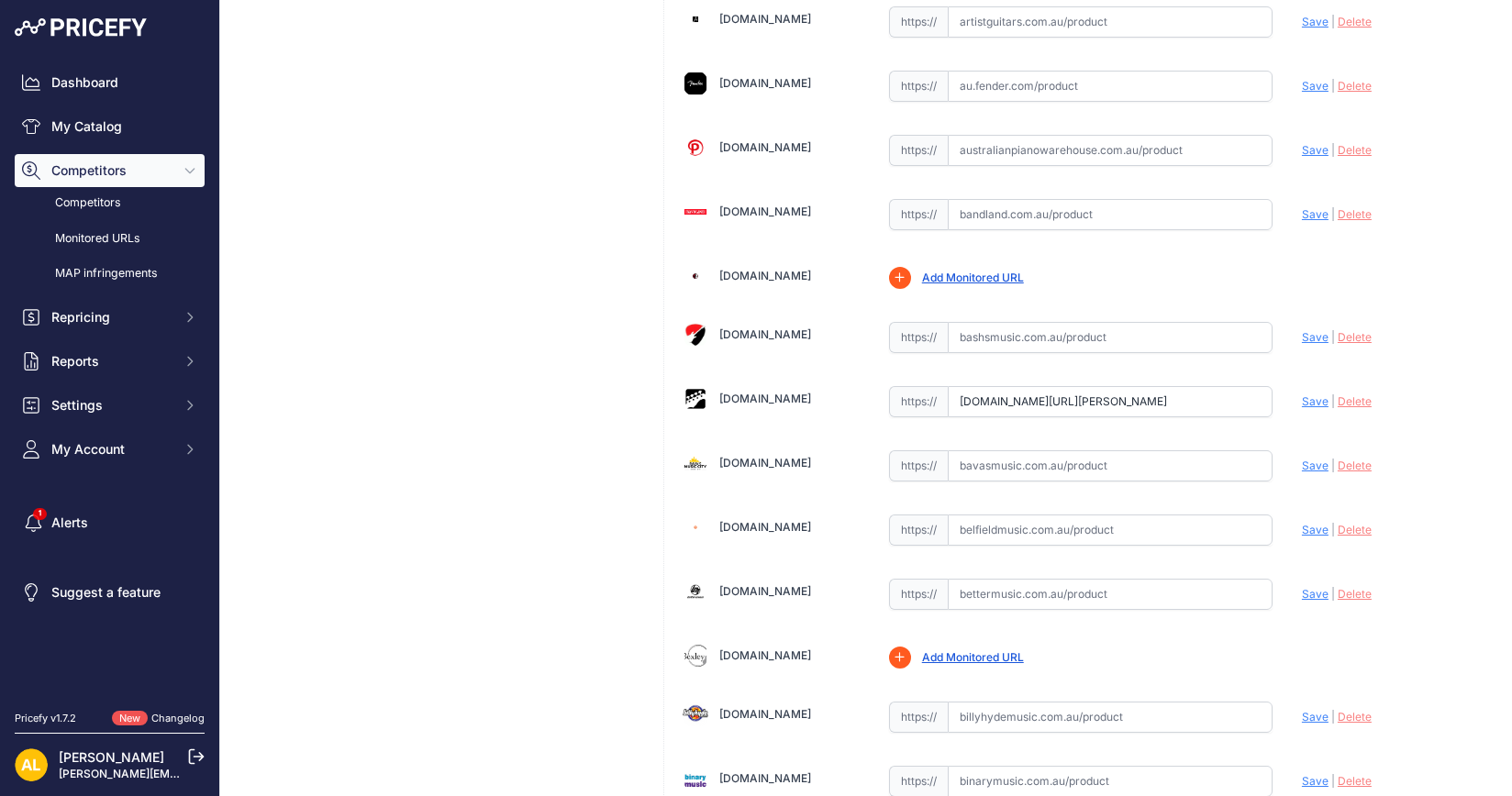
click at [1036, 518] on input "text" at bounding box center [1111, 530] width 325 height 31
paste input "[URL][DOMAIN_NAME][PERSON_NAME]"
click at [1302, 523] on span "Save" at bounding box center [1315, 530] width 26 height 14
type input "https://www.belfieldmusic.com.au/products/aguilar-ag-inst20ss-instrument-cable-…"
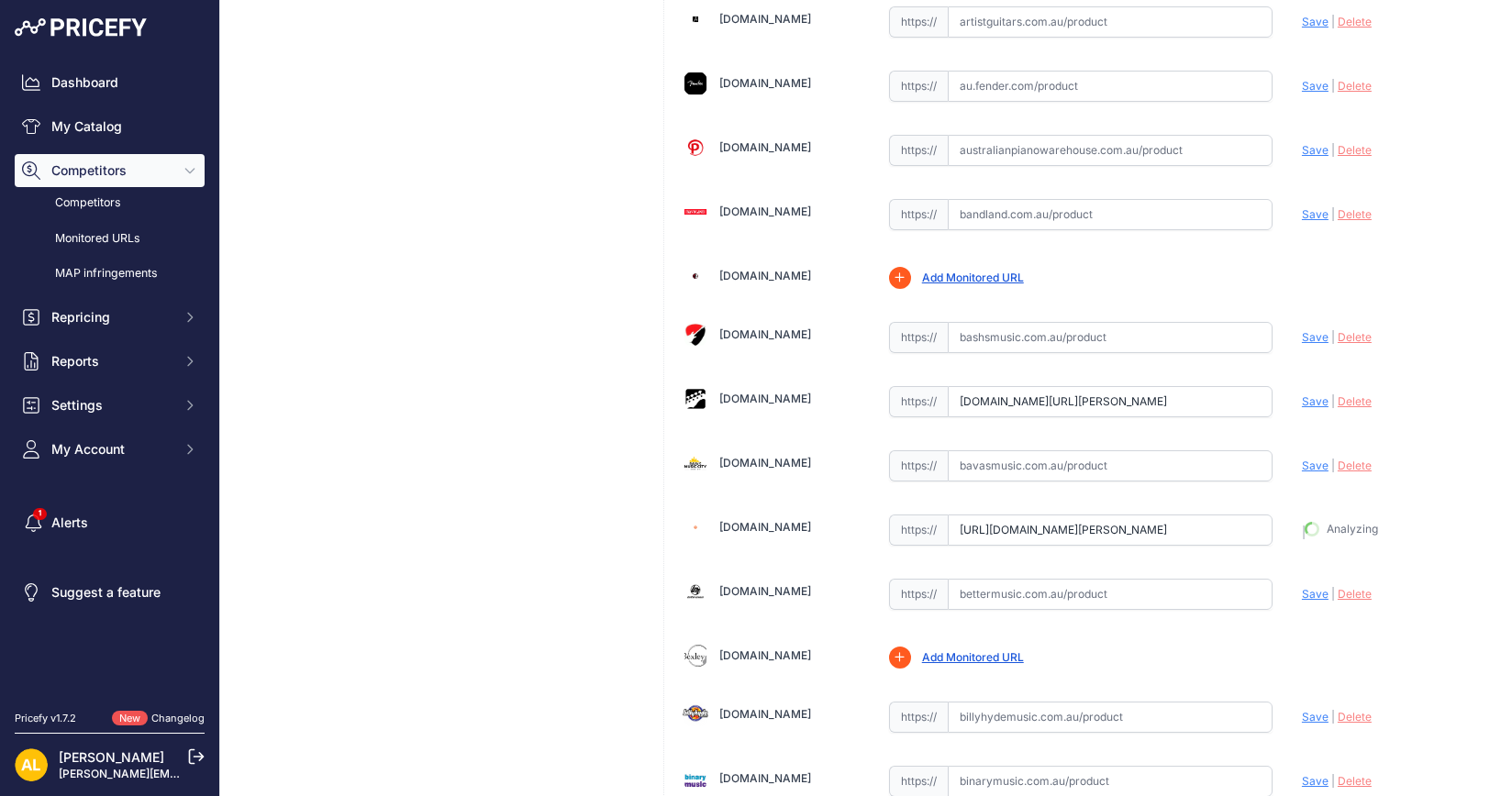
scroll to position [614, 0]
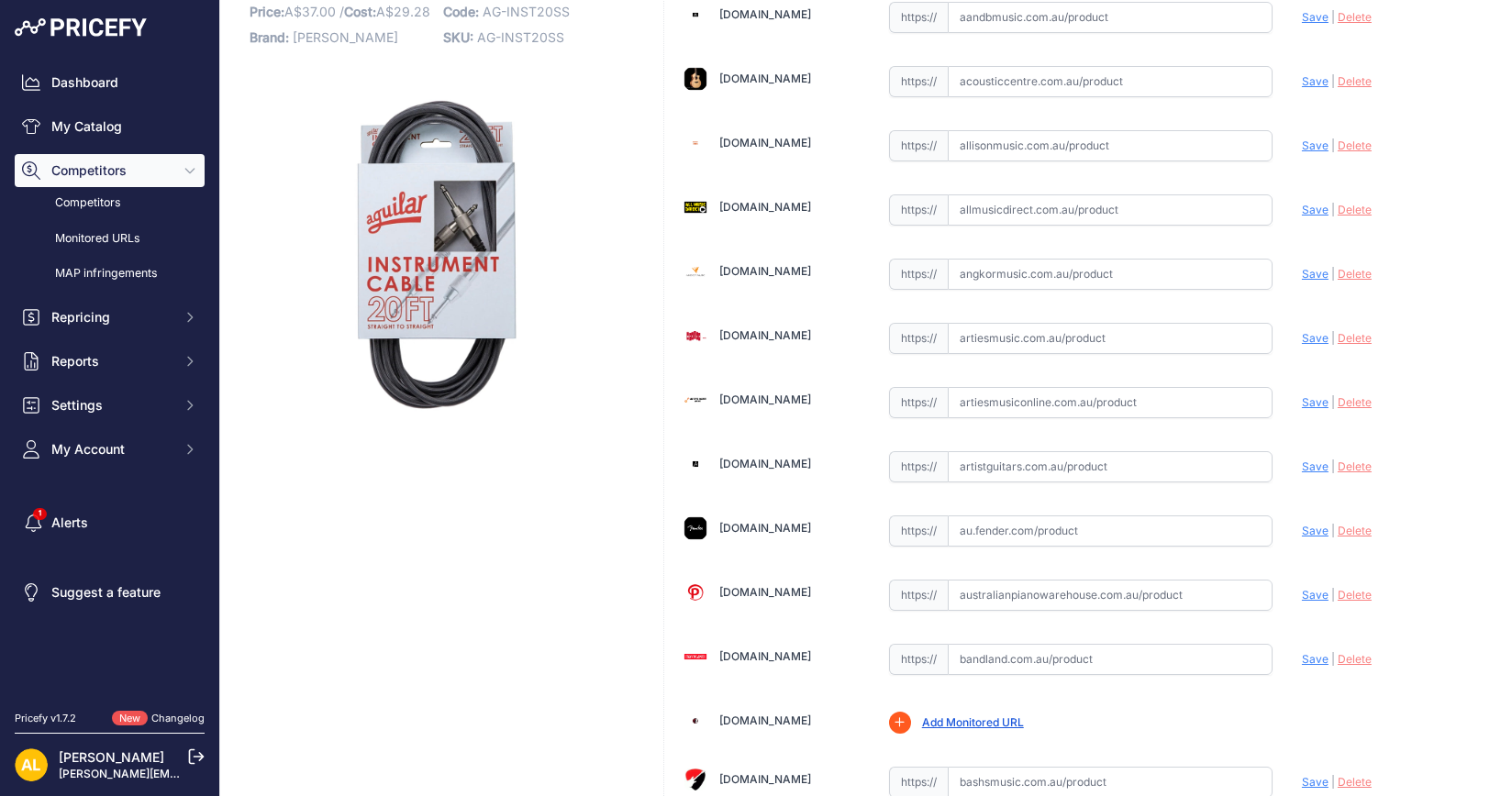
scroll to position [0, 0]
